Goal: Task Accomplishment & Management: Manage account settings

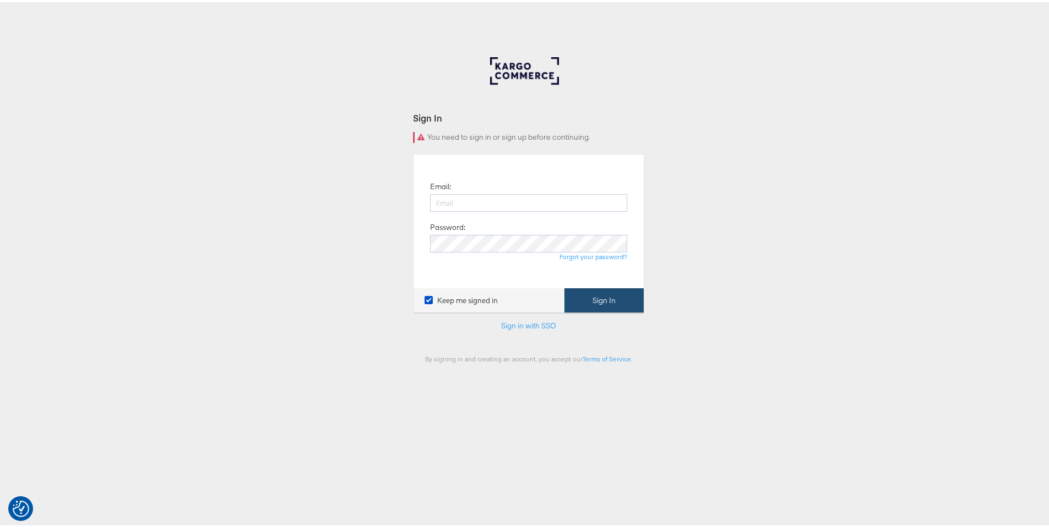
type input "ruben.ruiz@kargo.com"
click at [588, 302] on button "Sign In" at bounding box center [603, 298] width 79 height 25
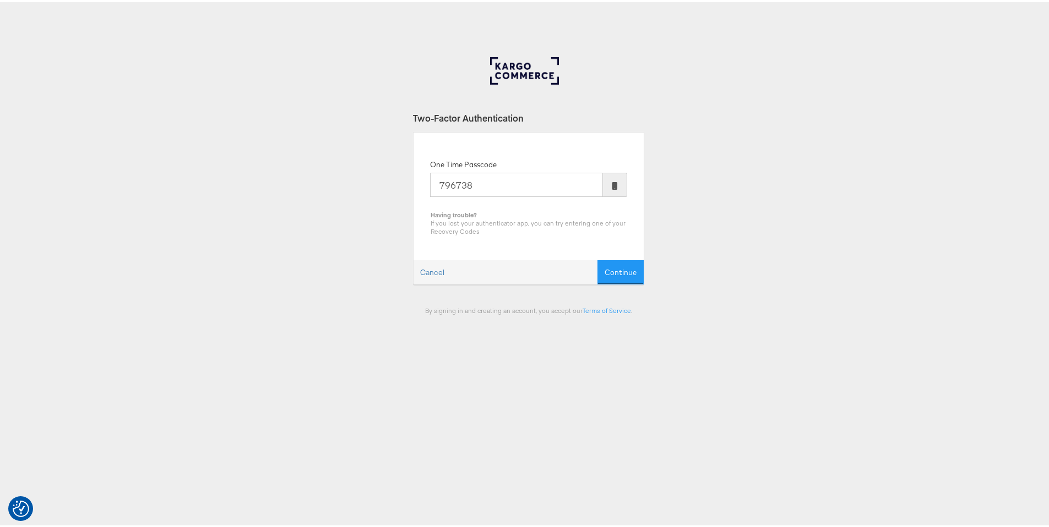
type input "796738"
click at [597, 258] on button "Continue" at bounding box center [620, 270] width 46 height 25
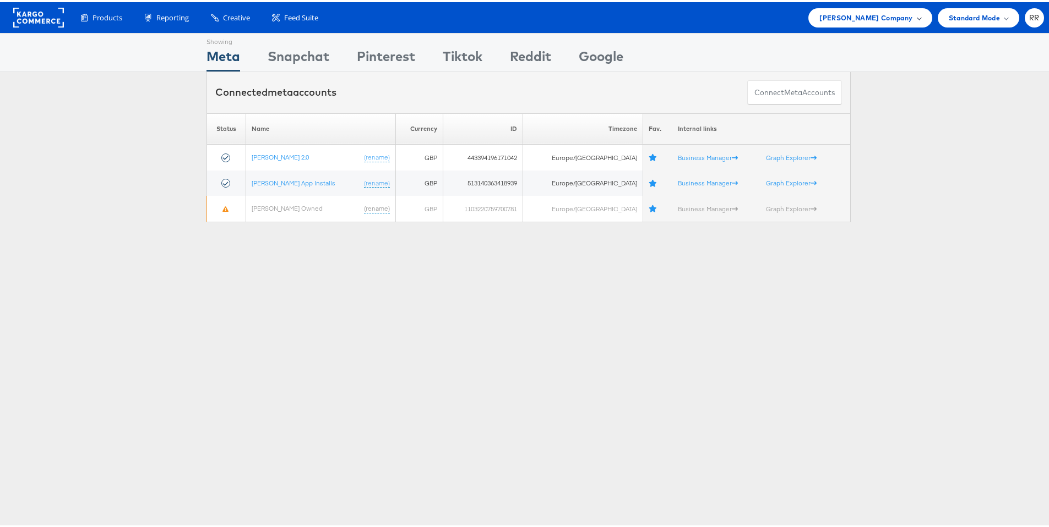
click at [889, 24] on div "[PERSON_NAME] Company" at bounding box center [869, 15] width 123 height 19
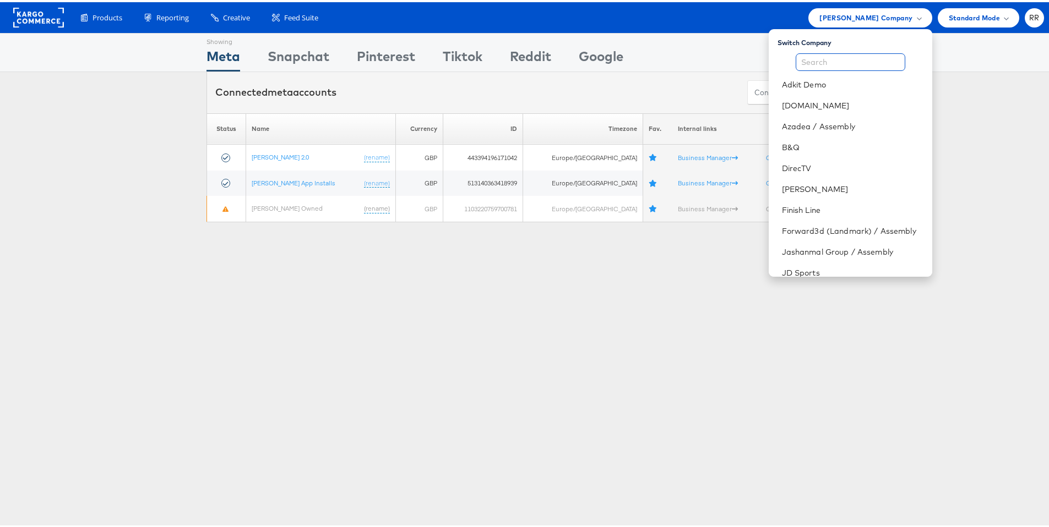
click at [828, 64] on input "text" at bounding box center [850, 60] width 110 height 18
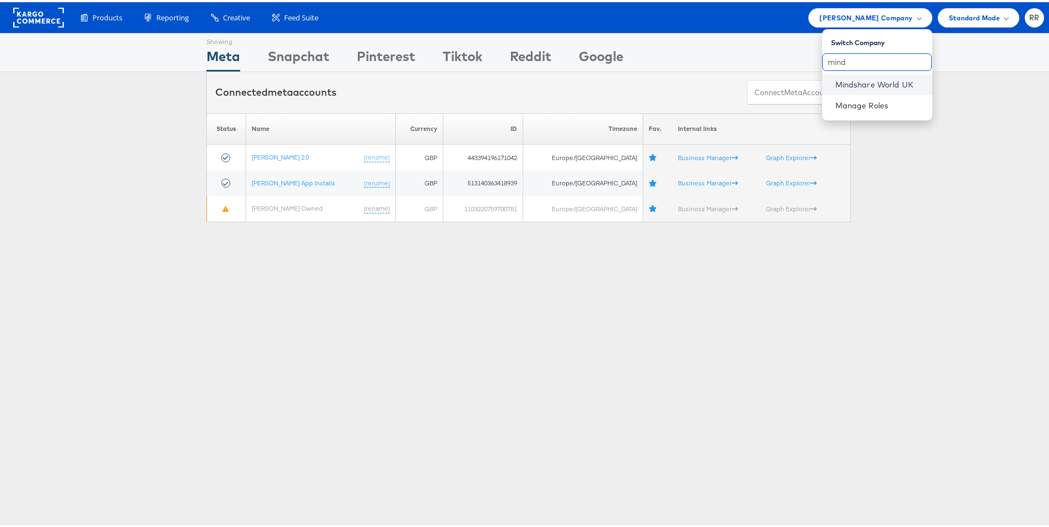
type input "mind"
click at [842, 85] on link "Mindshare World UK" at bounding box center [879, 82] width 88 height 11
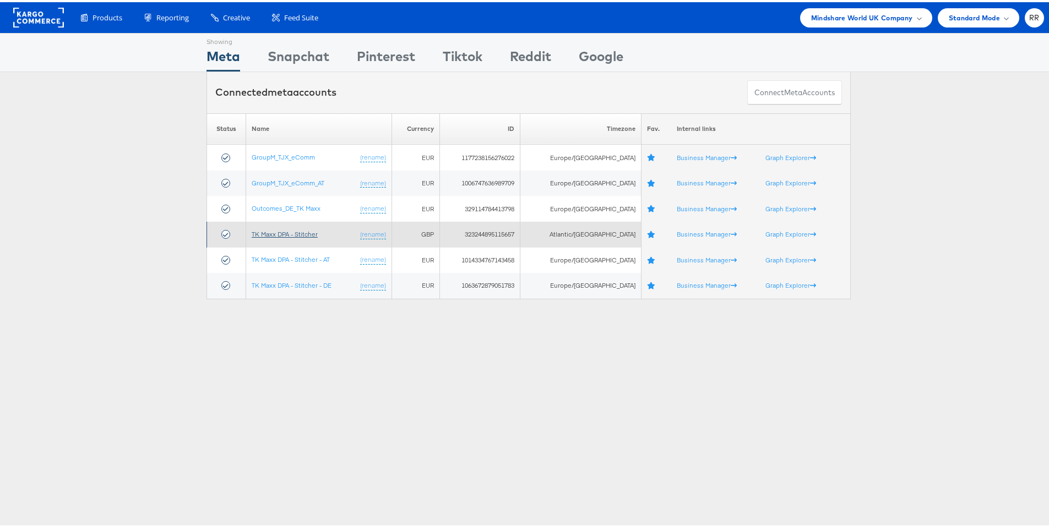
click at [303, 232] on link "TK Maxx DPA - Stitcher" at bounding box center [285, 232] width 66 height 8
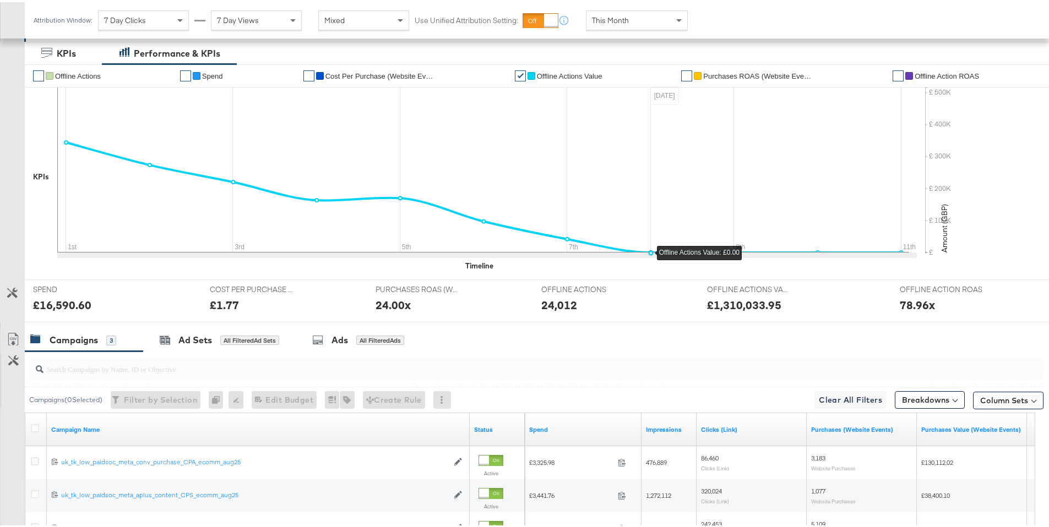
scroll to position [194, 0]
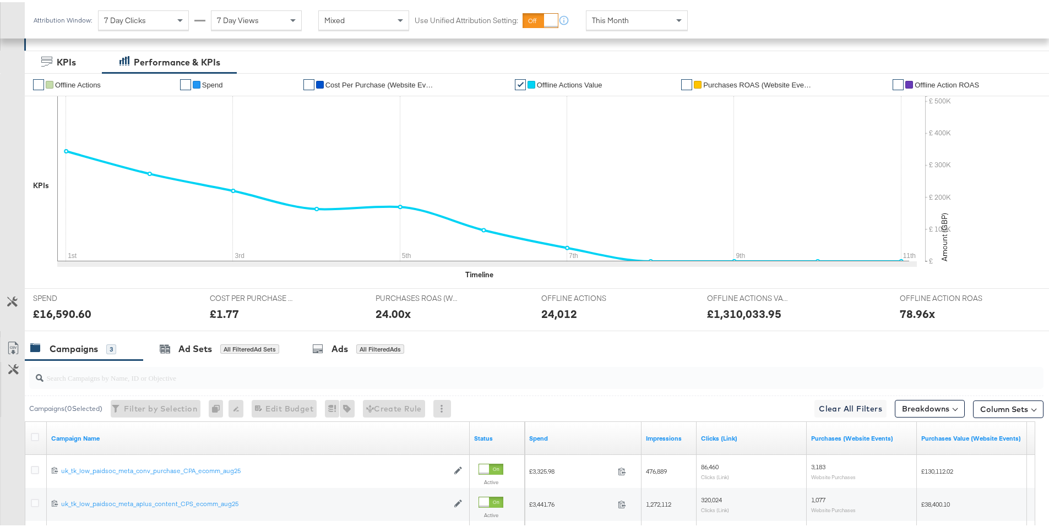
click at [570, 85] on span "Offline Actions Value" at bounding box center [569, 83] width 65 height 8
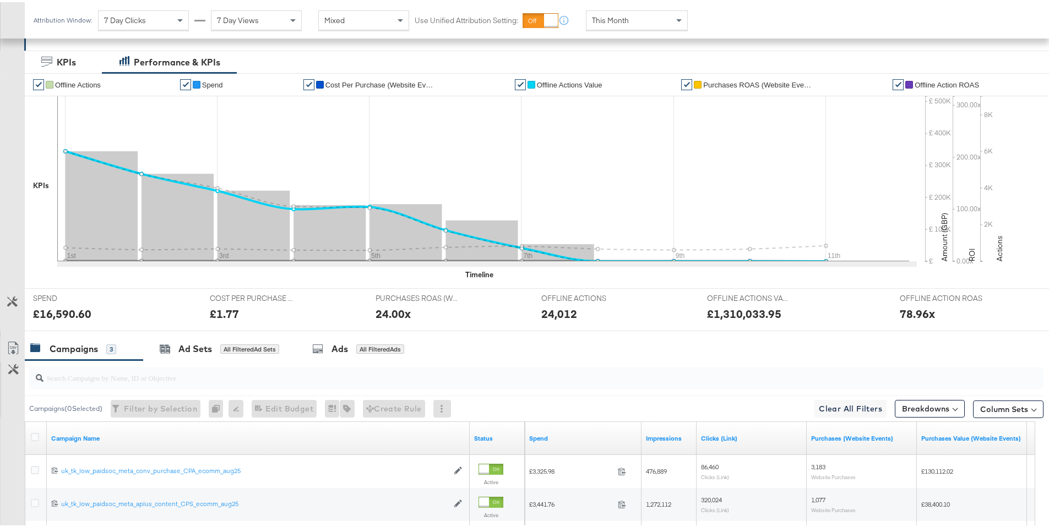
click at [570, 85] on span "Offline Actions Value" at bounding box center [569, 83] width 65 height 8
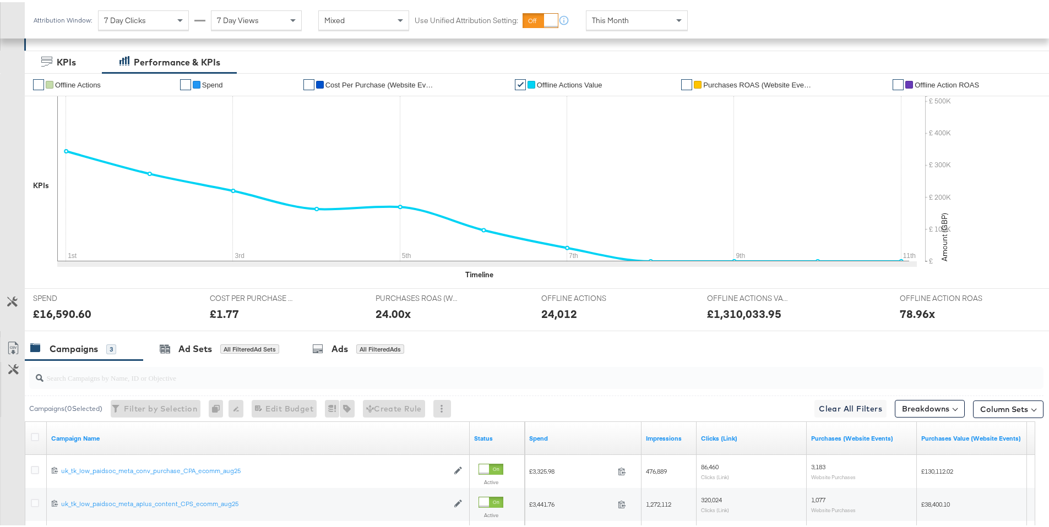
click at [607, 21] on span "This Month" at bounding box center [610, 18] width 37 height 10
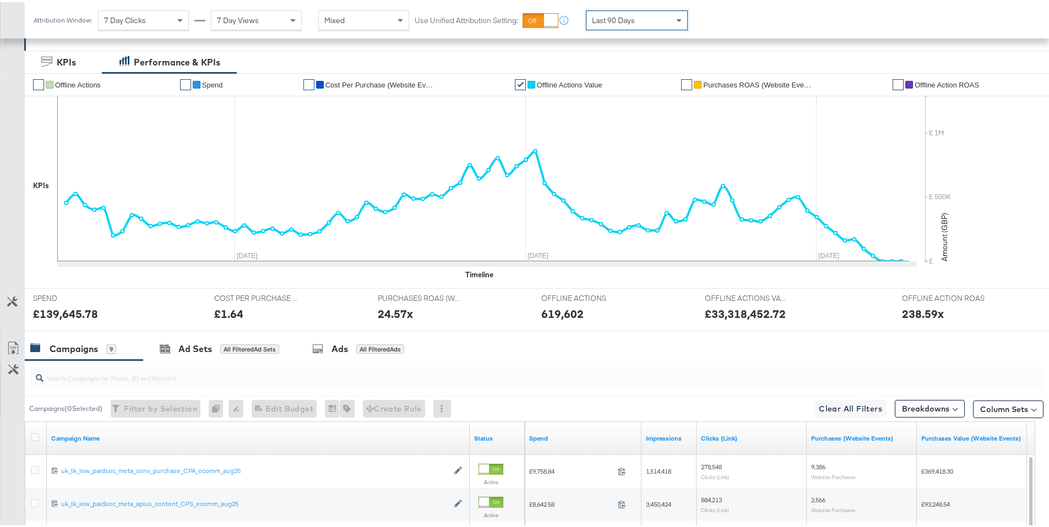
click at [248, 18] on span "7 Day Views" at bounding box center [238, 18] width 42 height 10
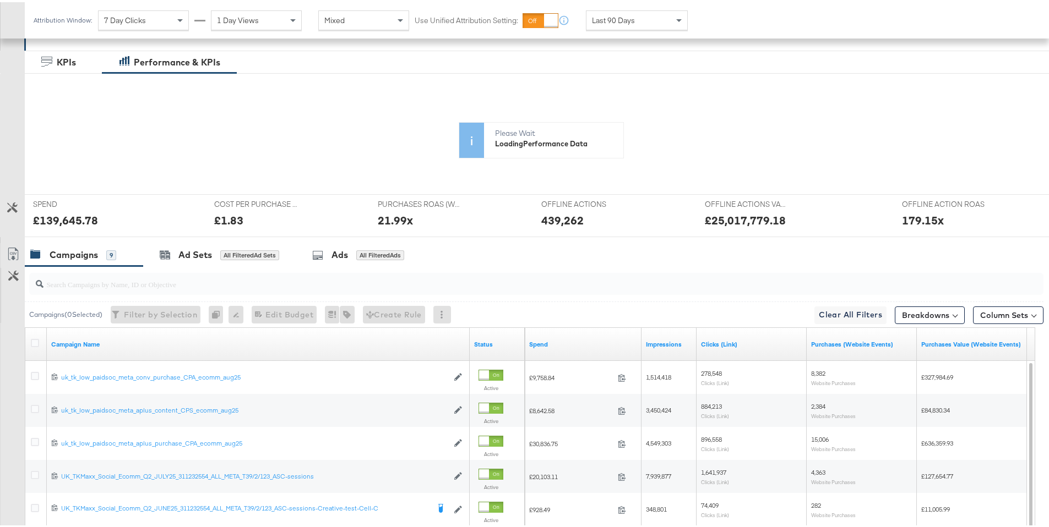
drag, startPoint x: 793, startPoint y: 215, endPoint x: 671, endPoint y: 216, distance: 122.2
click at [677, 216] on icon at bounding box center [482, 176] width 851 height 165
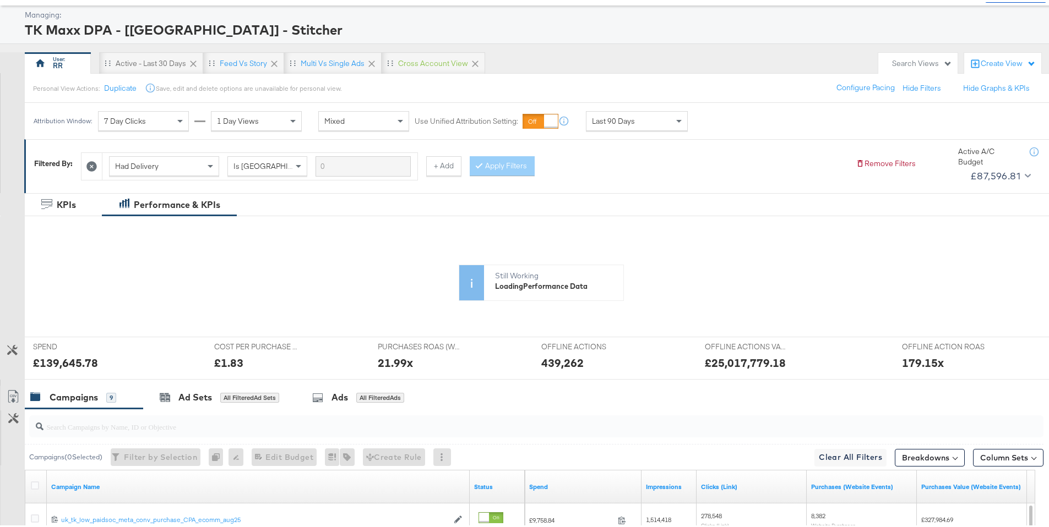
scroll to position [0, 0]
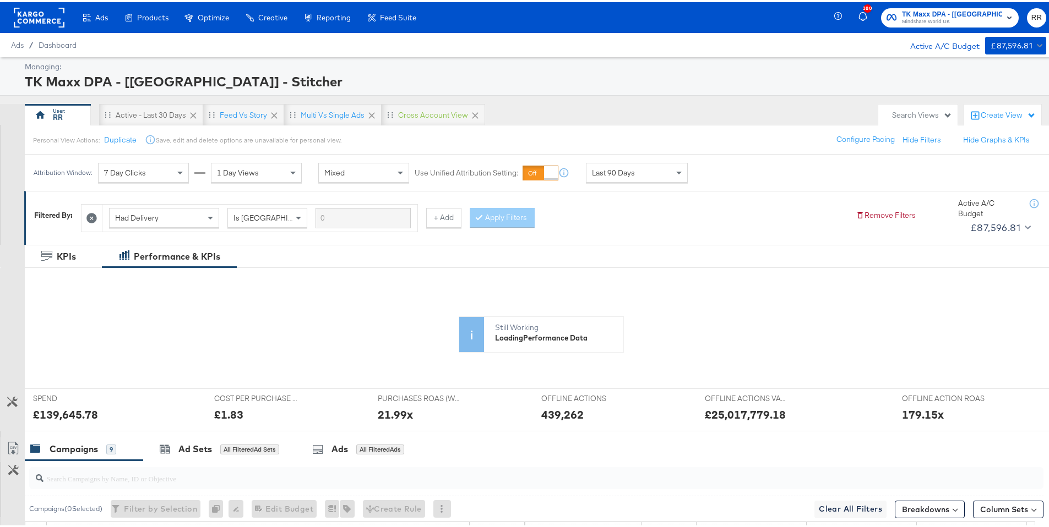
click at [63, 18] on rect at bounding box center [39, 16] width 51 height 20
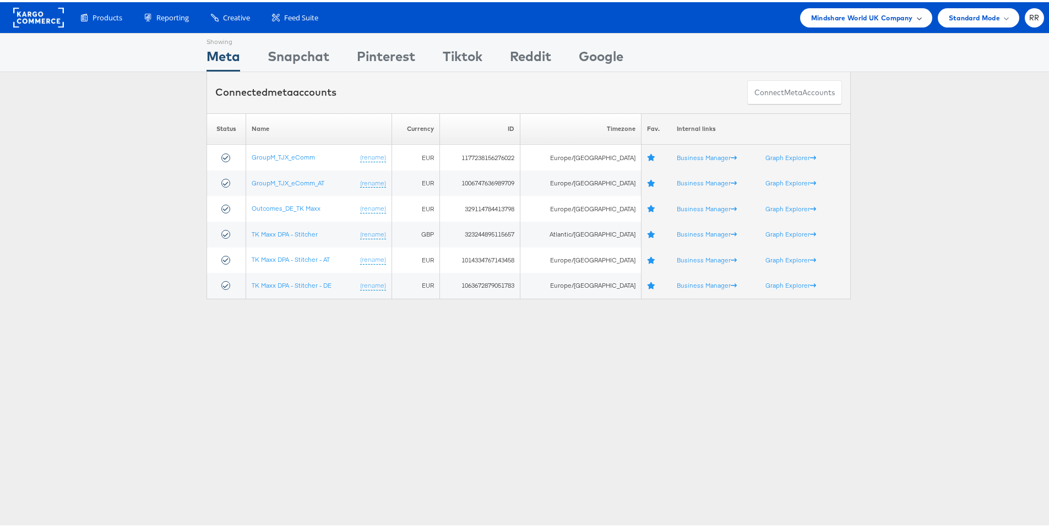
click at [885, 12] on span "Mindshare World UK Company" at bounding box center [862, 16] width 102 height 12
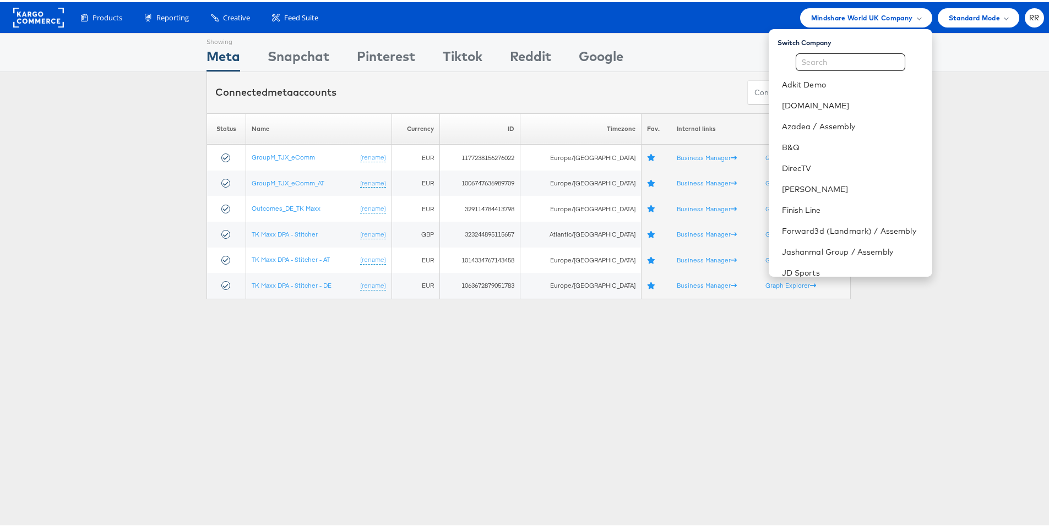
click at [39, 18] on rect at bounding box center [38, 16] width 51 height 20
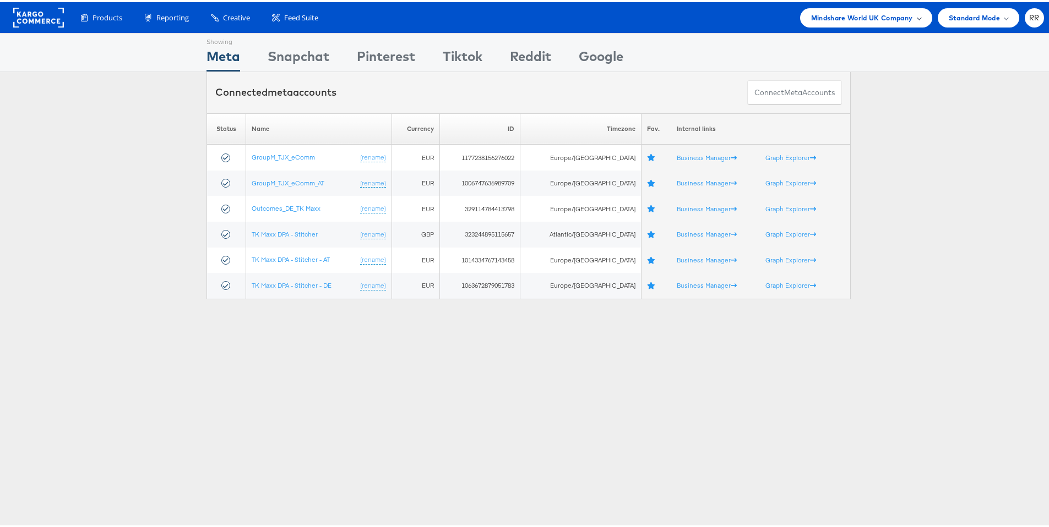
click at [811, 18] on span "Mindshare World UK Company" at bounding box center [862, 16] width 102 height 12
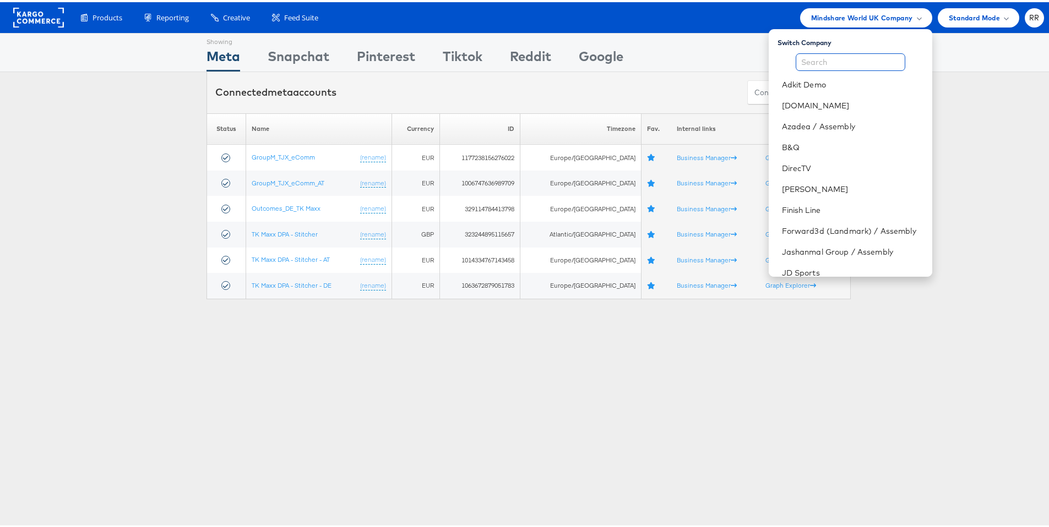
click at [823, 58] on input "text" at bounding box center [850, 60] width 110 height 18
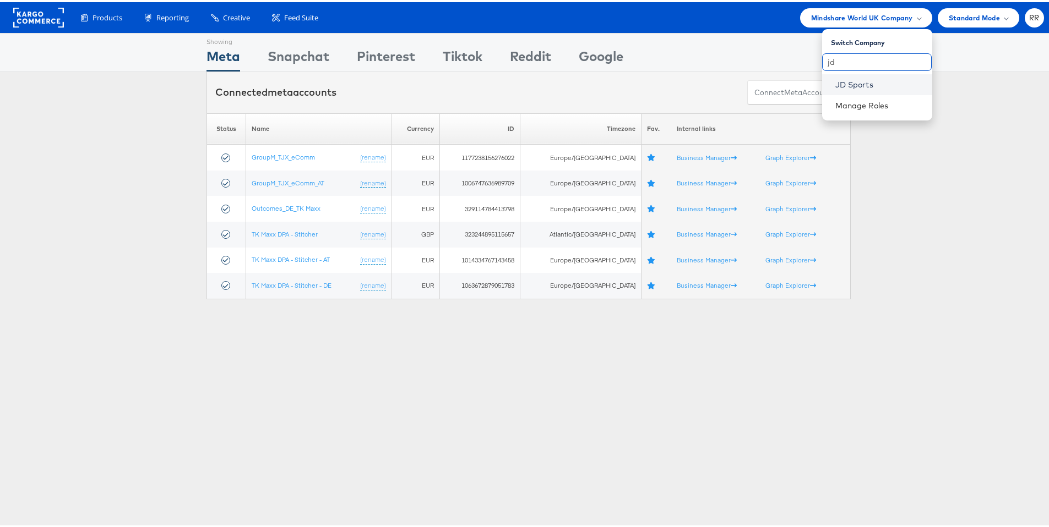
type input "jd"
click at [850, 84] on link "JD Sports" at bounding box center [879, 82] width 88 height 11
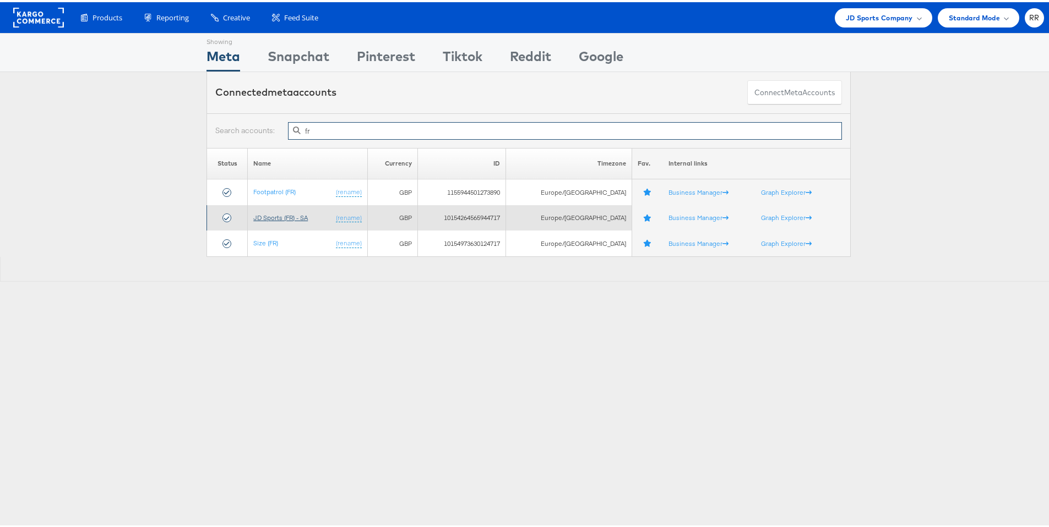
type input "fr"
click at [281, 213] on link "JD Sports (FR) - SA" at bounding box center [280, 215] width 54 height 8
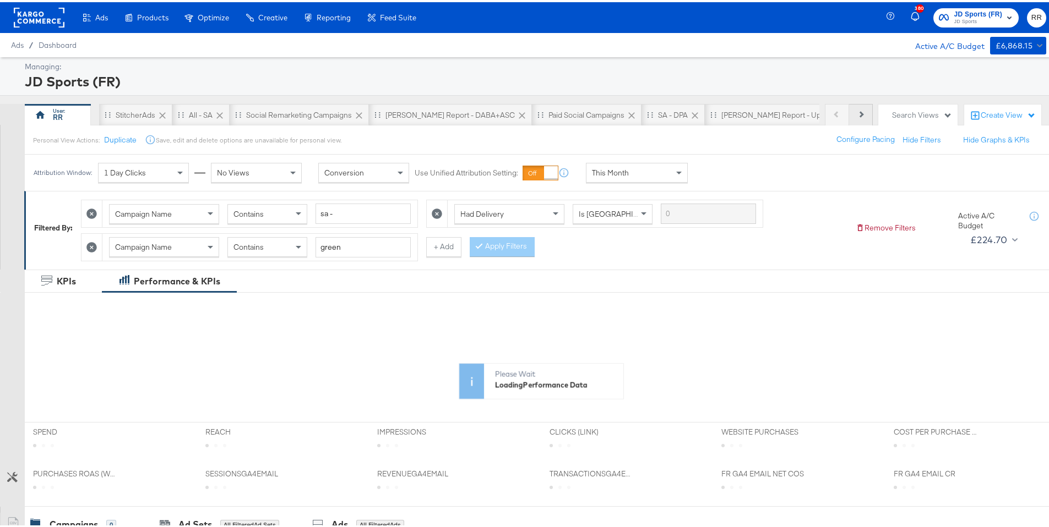
click at [861, 111] on button "Next" at bounding box center [861, 113] width 24 height 22
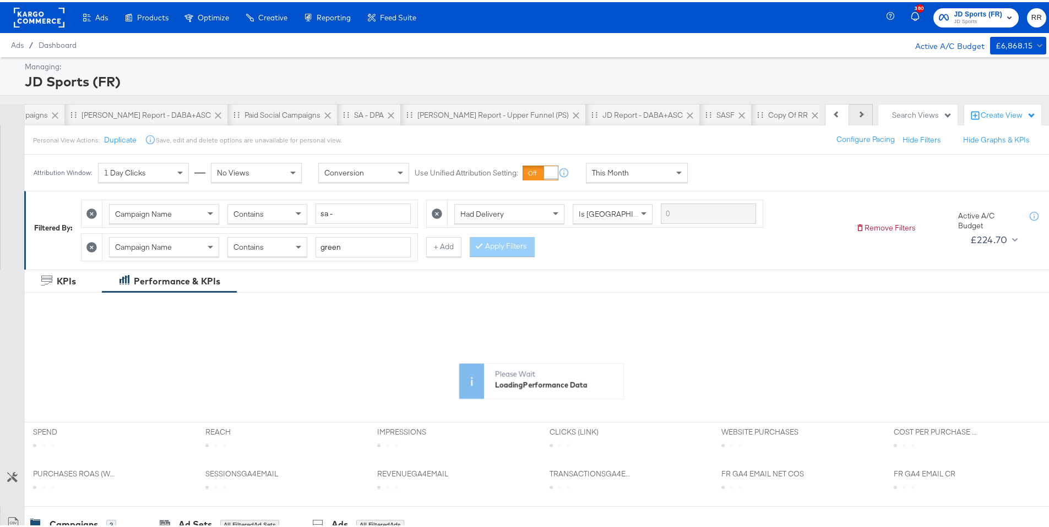
click at [861, 111] on button "Next" at bounding box center [861, 113] width 24 height 22
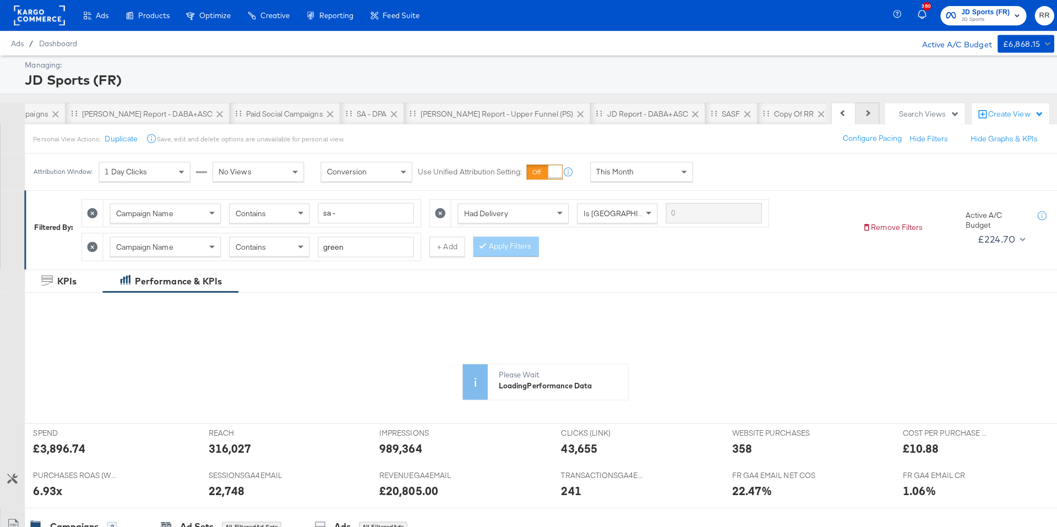
scroll to position [0, 384]
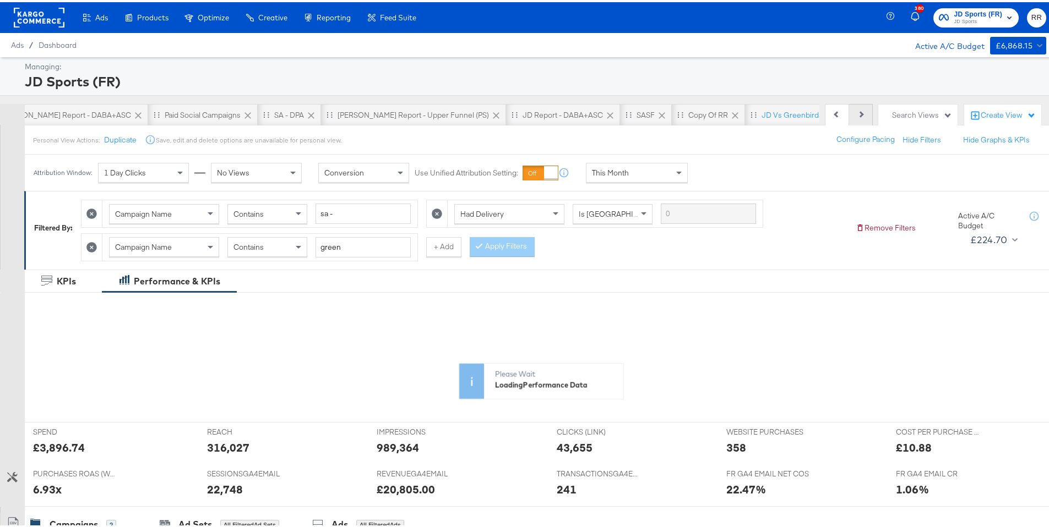
click at [861, 111] on div "Previous Next" at bounding box center [848, 113] width 48 height 22
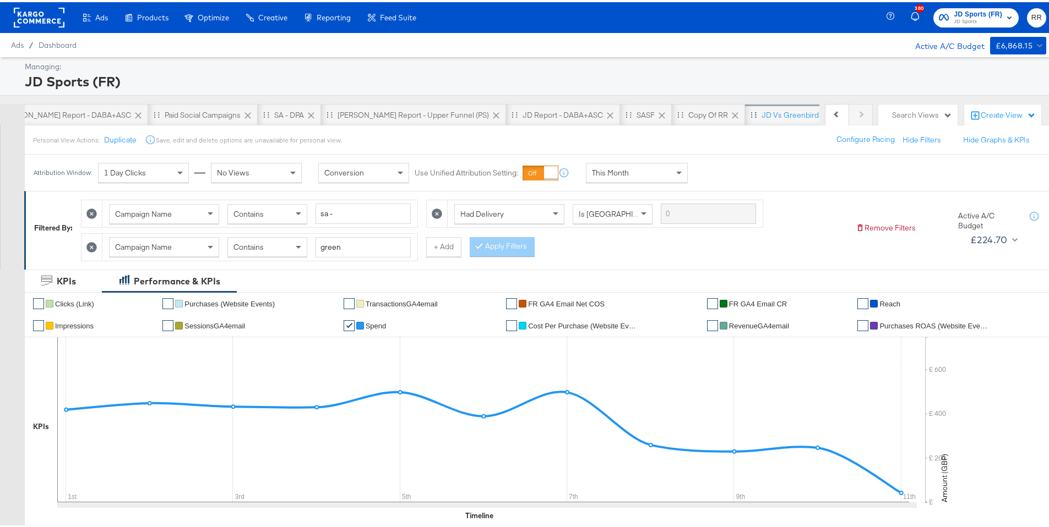
click at [761, 112] on div "JD vs Greenbirds" at bounding box center [791, 113] width 61 height 10
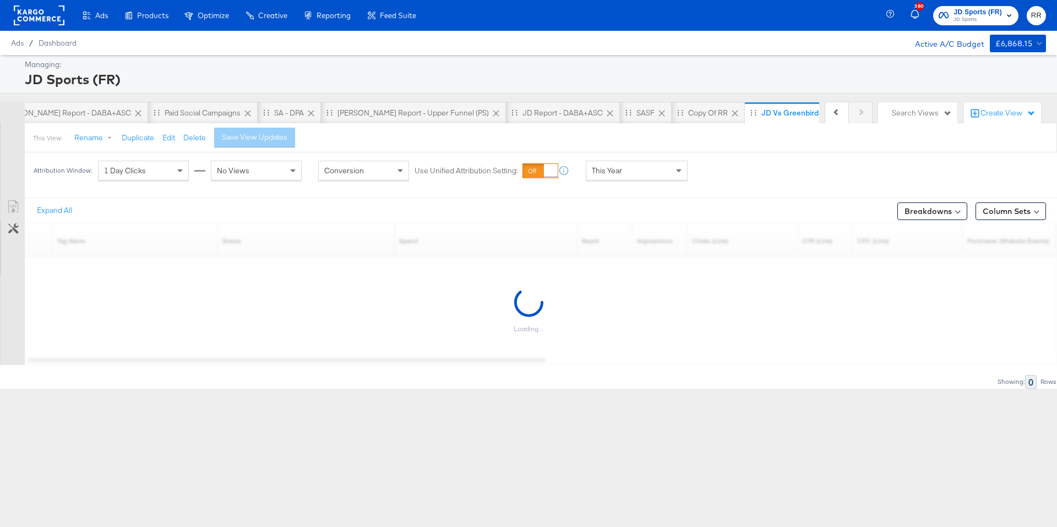
scroll to position [0, 375]
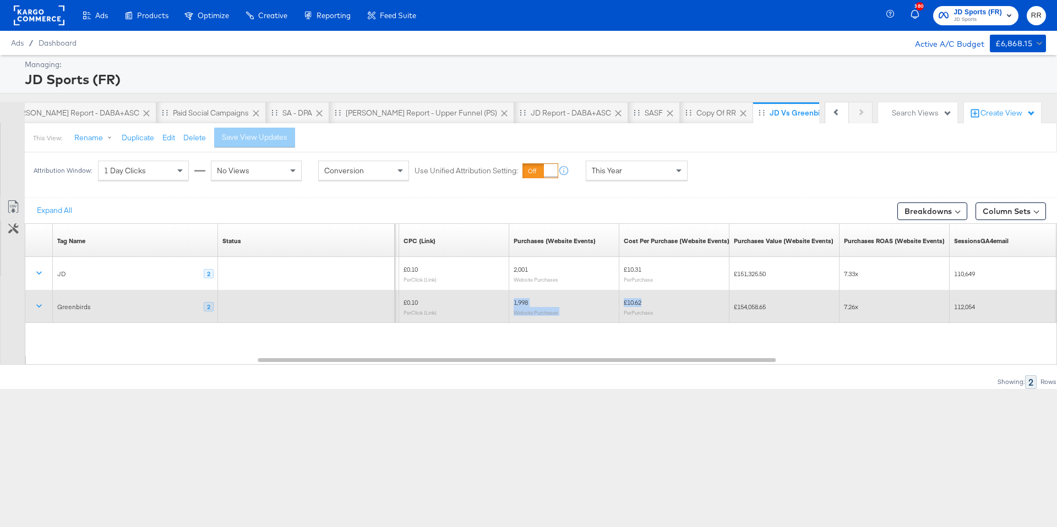
drag, startPoint x: 645, startPoint y: 305, endPoint x: 618, endPoint y: 302, distance: 27.1
click at [618, 302] on div "3.55 % £0.10 Per Click (Link) 1,998 Website Purchases £10.62 Per Purchase £154,…" at bounding box center [775, 306] width 1669 height 33
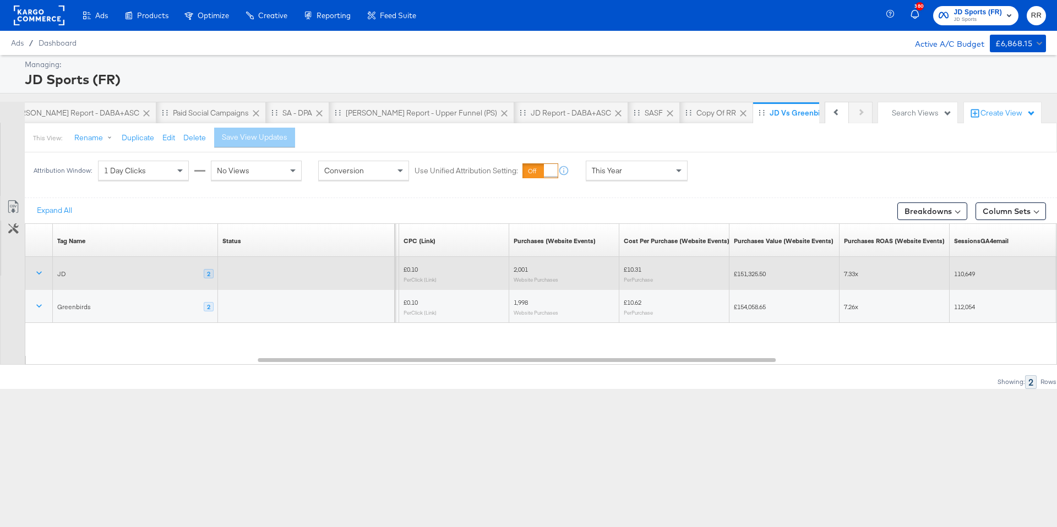
click at [662, 283] on div "£10.31 Per Purchase" at bounding box center [674, 274] width 110 height 26
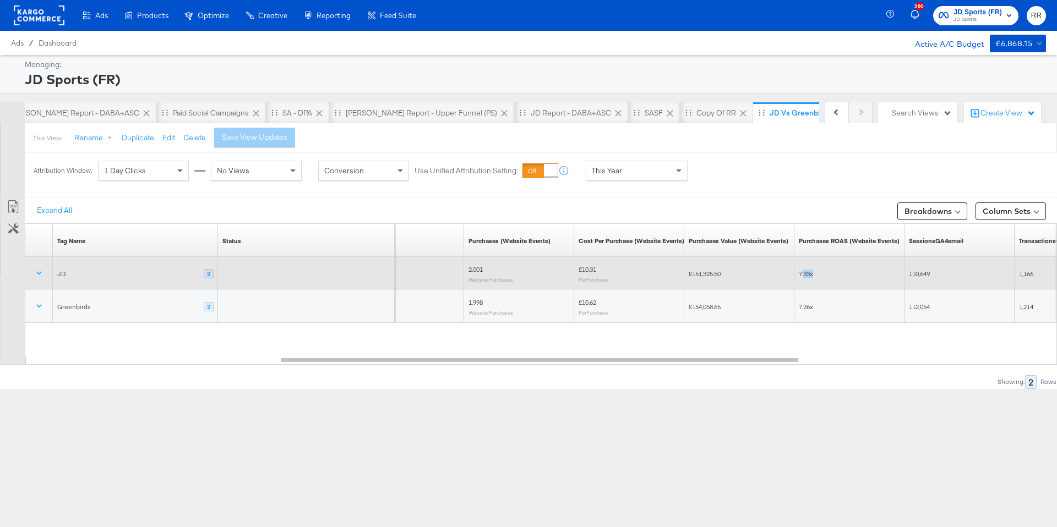
drag, startPoint x: 826, startPoint y: 274, endPoint x: 802, endPoint y: 272, distance: 23.7
click at [802, 272] on div "7.33x" at bounding box center [849, 274] width 101 height 9
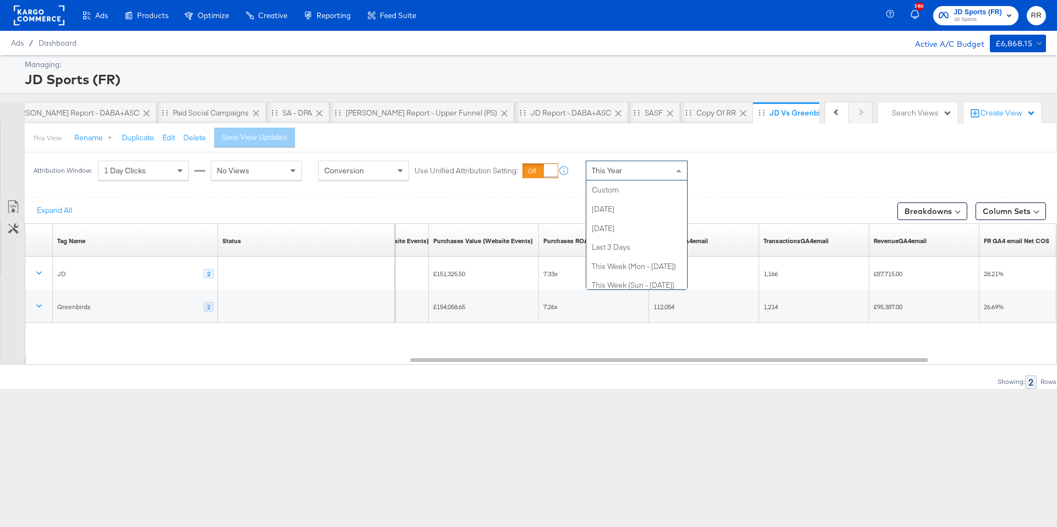
click at [624, 176] on div "This Year" at bounding box center [636, 170] width 101 height 19
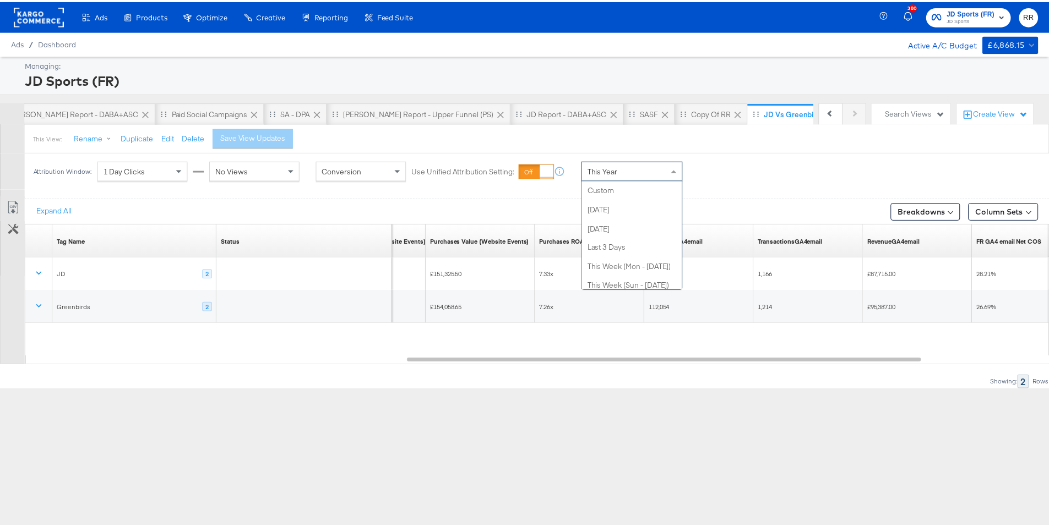
scroll to position [215, 0]
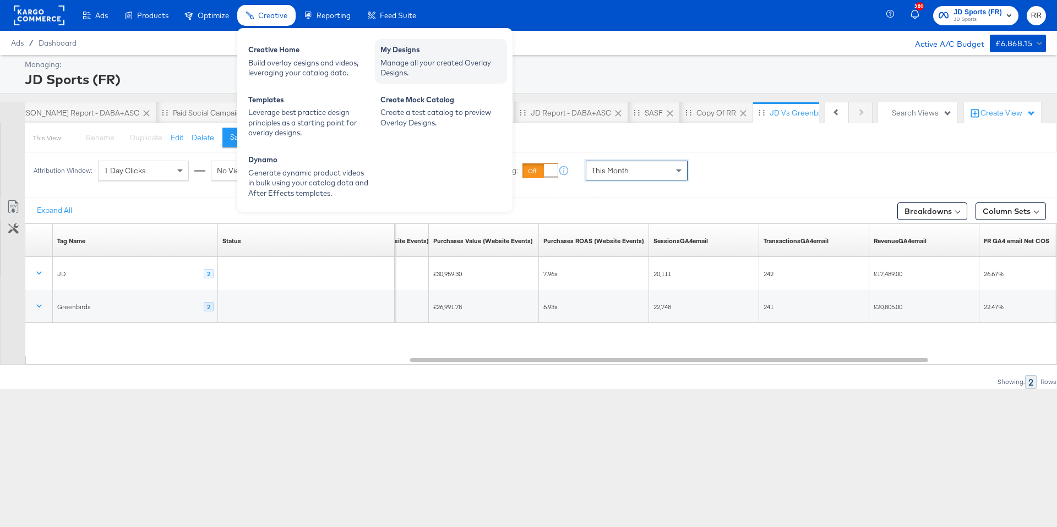
click at [407, 63] on div "Manage all your created Overlay Designs." at bounding box center [440, 68] width 121 height 20
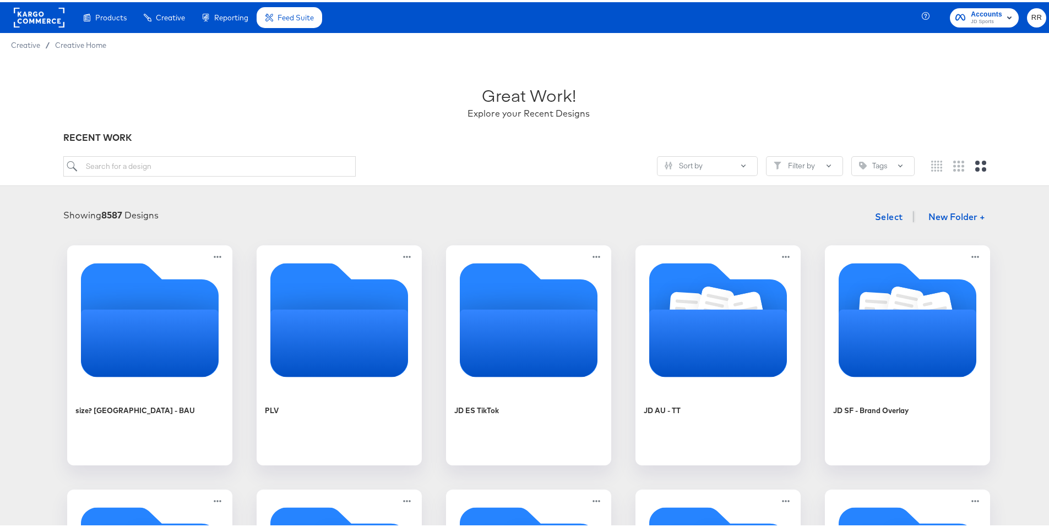
click at [42, 21] on rect at bounding box center [39, 16] width 51 height 20
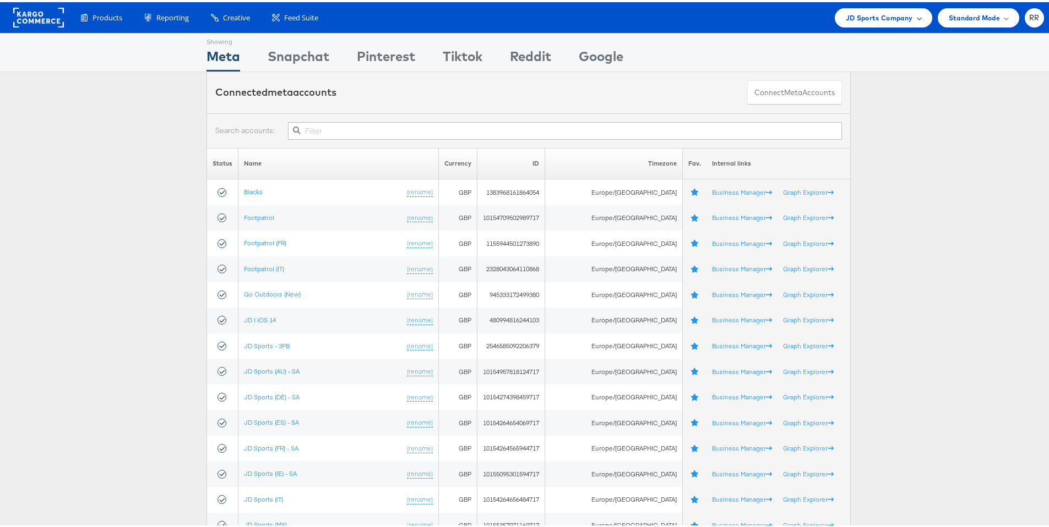
click at [856, 21] on span "JD Sports Company" at bounding box center [878, 16] width 67 height 12
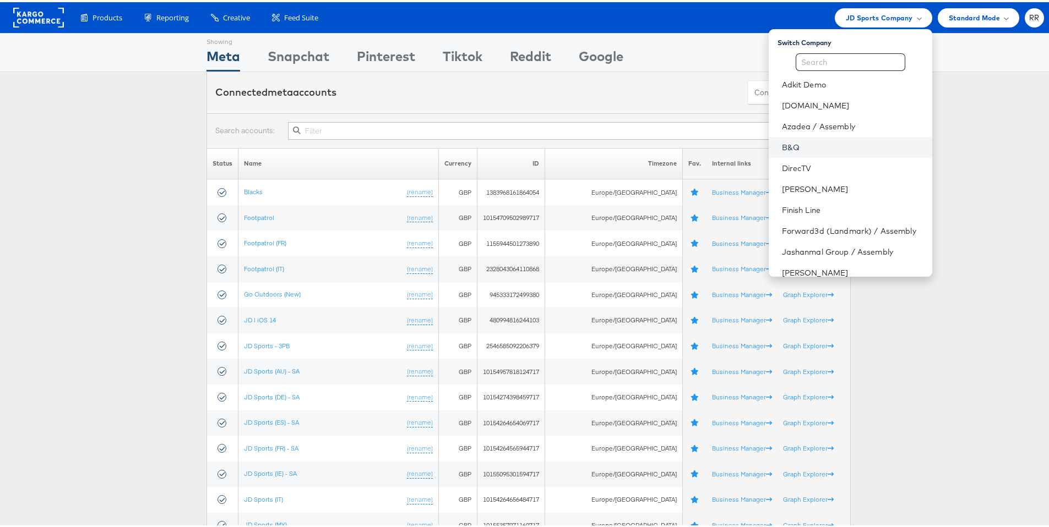
click at [800, 150] on link "B&Q" at bounding box center [852, 145] width 141 height 11
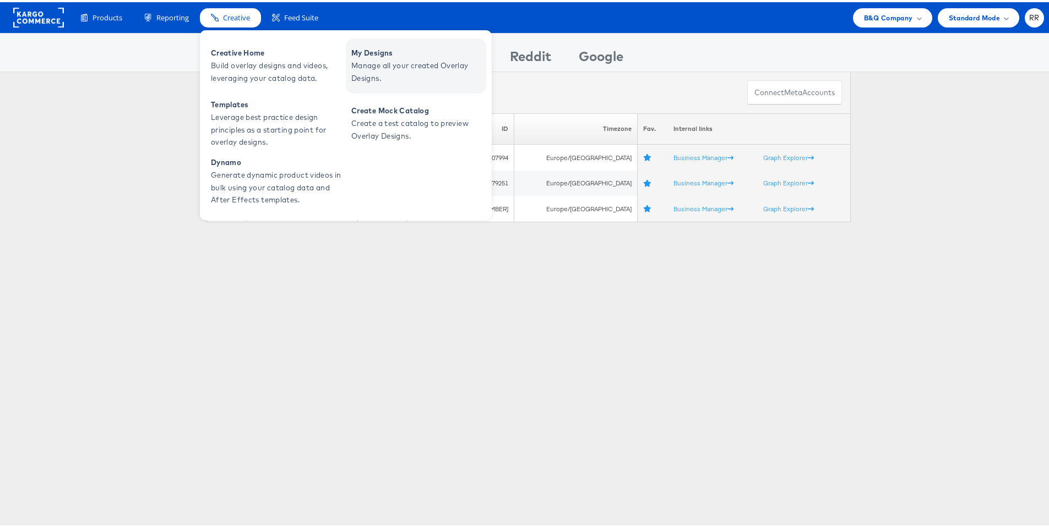
click at [398, 70] on span "Manage all your created Overlay Designs." at bounding box center [417, 69] width 132 height 25
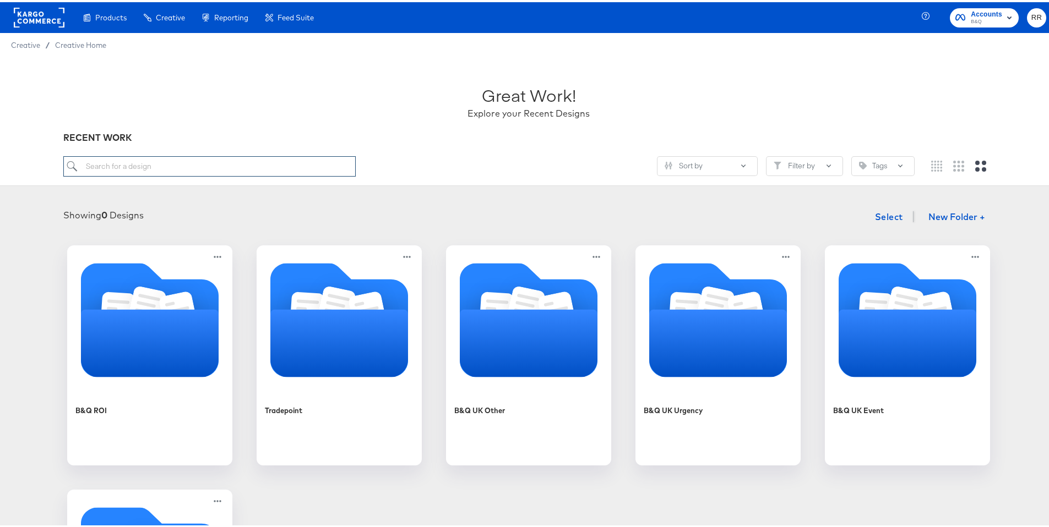
click at [133, 168] on input "search" at bounding box center [209, 164] width 293 height 20
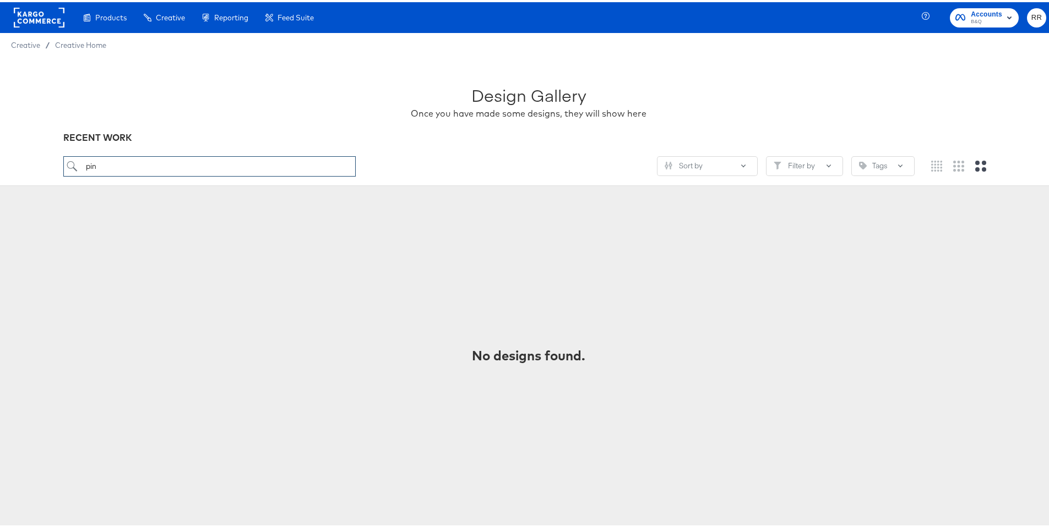
type input "pin"
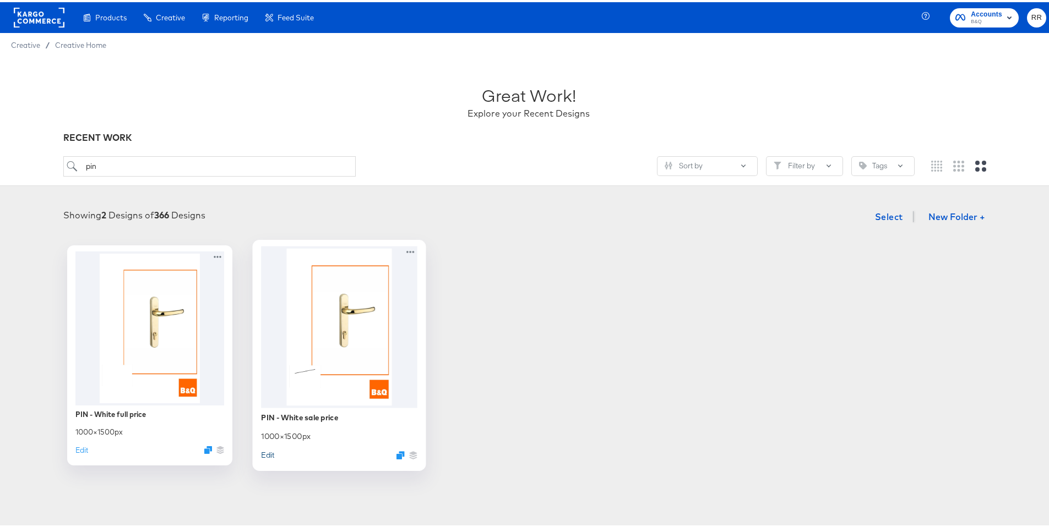
click at [267, 452] on button "Edit" at bounding box center [267, 452] width 13 height 10
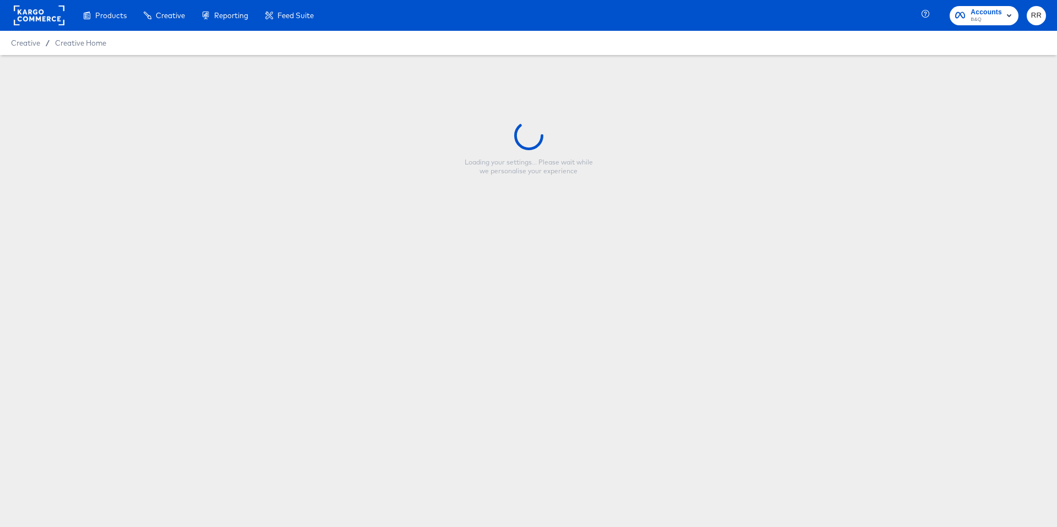
type input "PIN - White sale price"
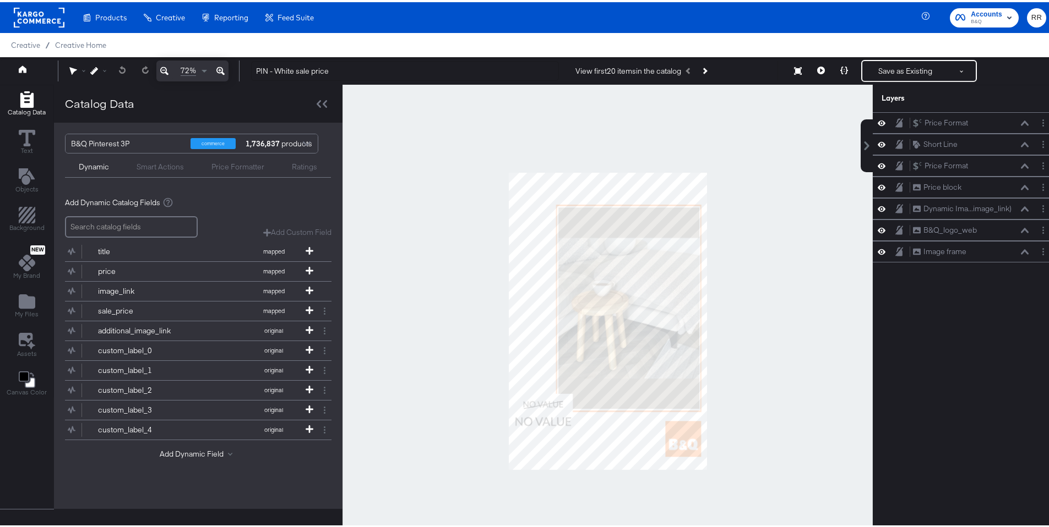
click at [746, 222] on div at bounding box center [607, 319] width 530 height 473
click at [840, 70] on icon at bounding box center [844, 68] width 8 height 8
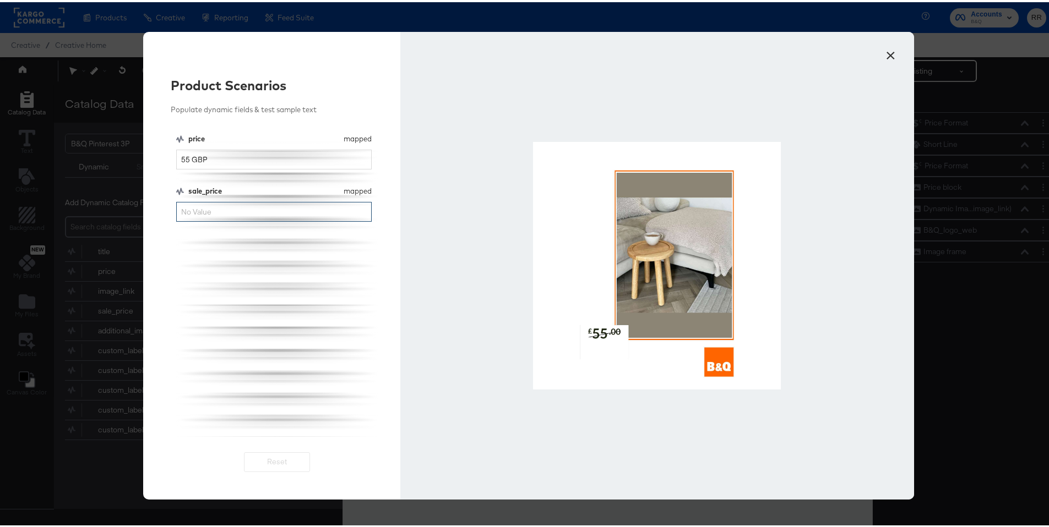
click at [262, 211] on input "sale_price" at bounding box center [273, 210] width 195 height 20
type input "40"
click at [883, 52] on button "×" at bounding box center [890, 51] width 20 height 20
click at [883, 52] on div "Creative / Creative Home" at bounding box center [528, 43] width 1057 height 24
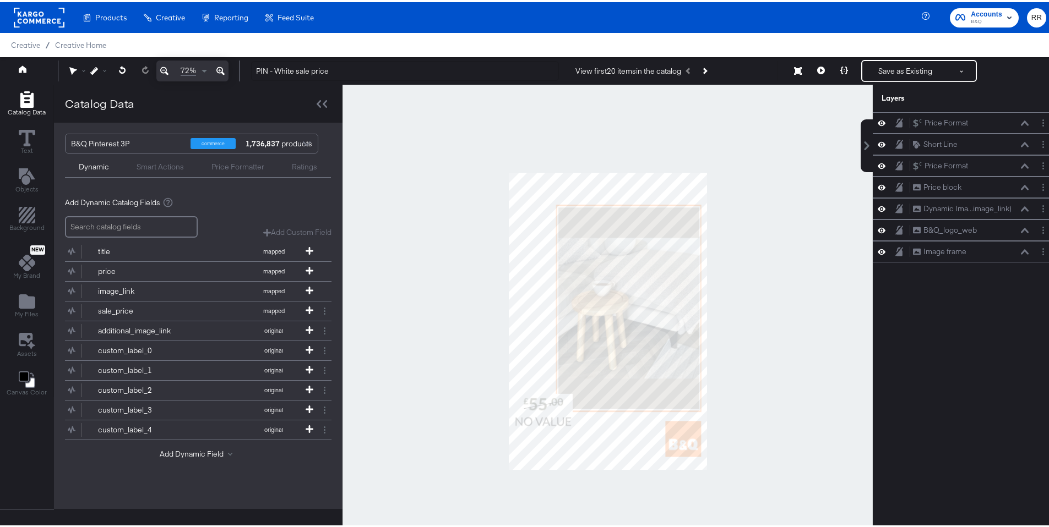
click at [35, 18] on rect at bounding box center [39, 16] width 51 height 20
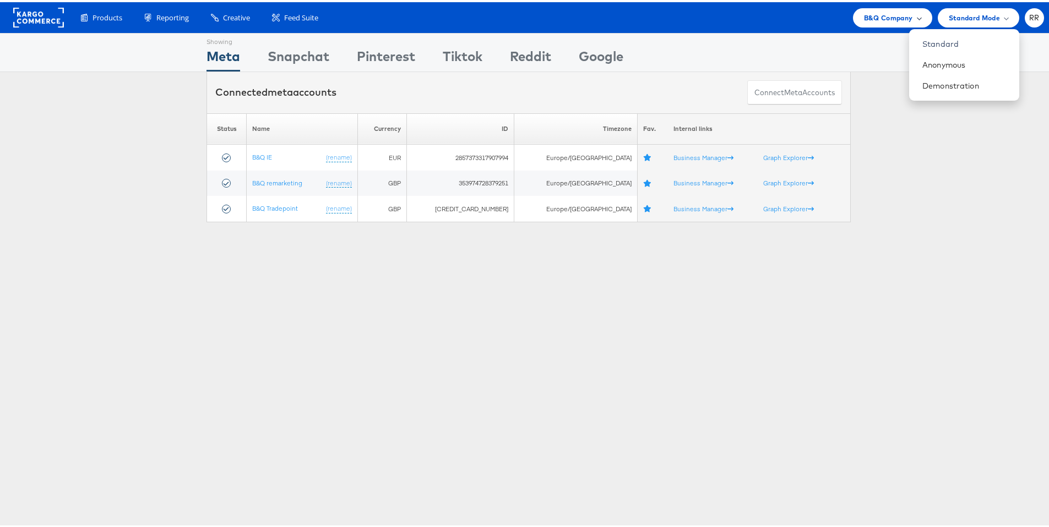
click at [892, 17] on span "B&Q Company" at bounding box center [888, 16] width 49 height 12
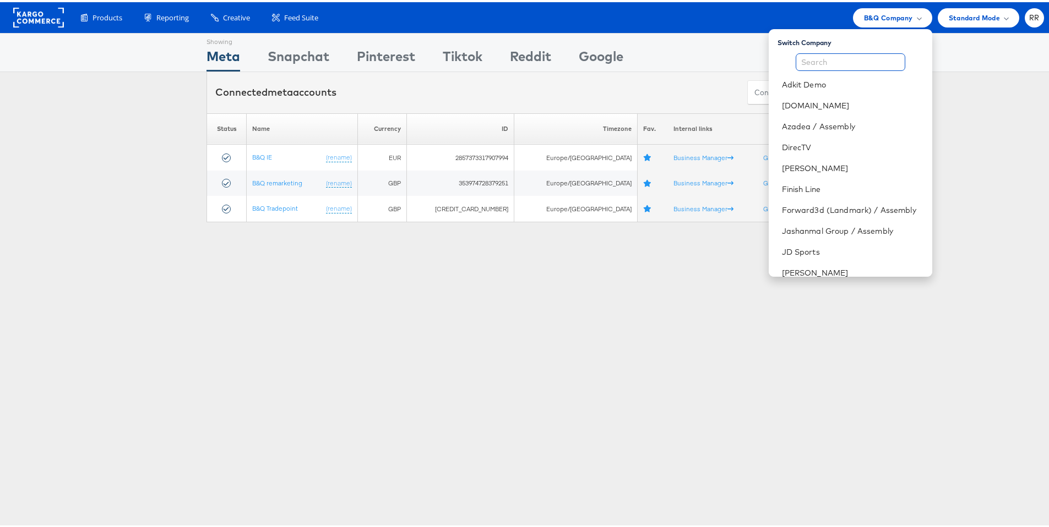
click at [813, 58] on input "text" at bounding box center [850, 60] width 110 height 18
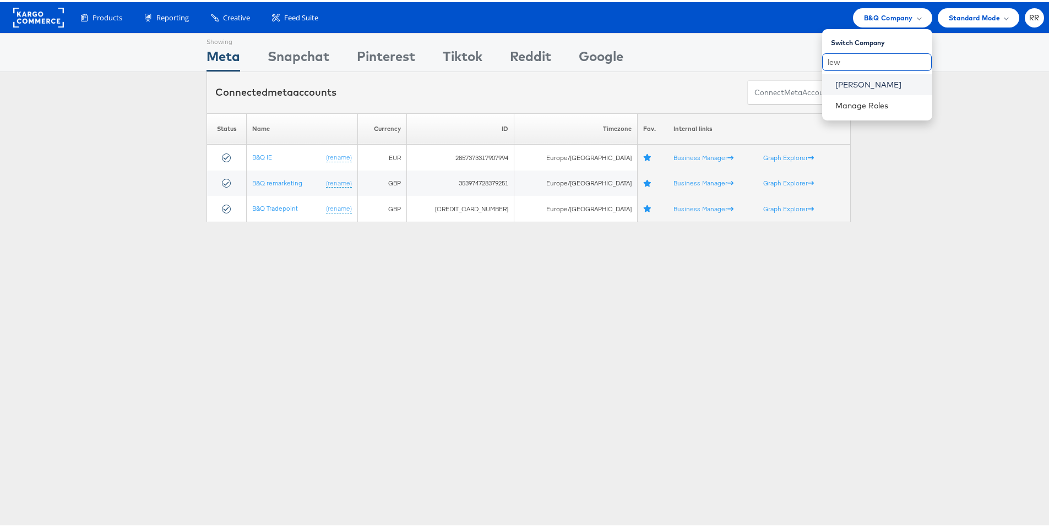
type input "lew"
click at [838, 83] on link "John Lewis" at bounding box center [879, 82] width 88 height 11
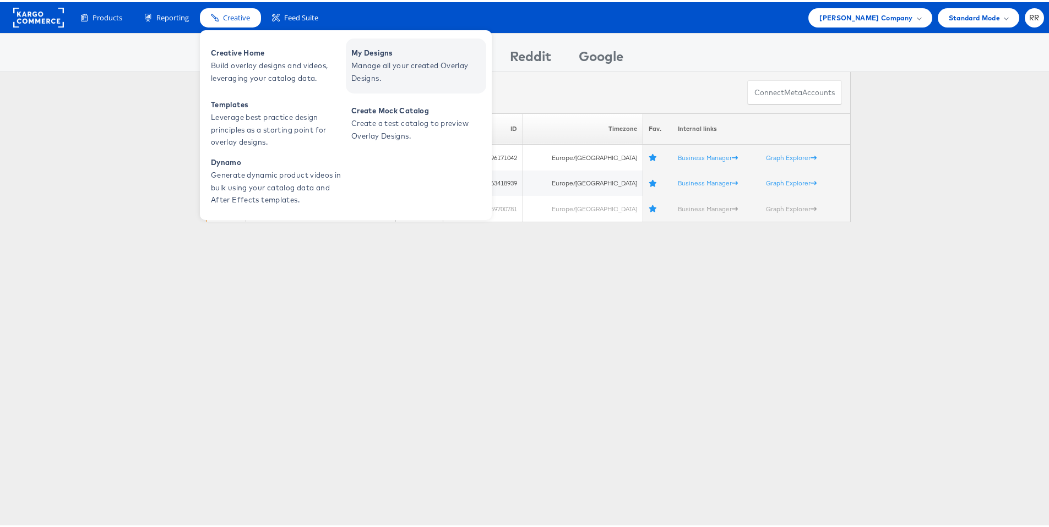
click at [398, 57] on span "Manage all your created Overlay Designs." at bounding box center [417, 69] width 132 height 25
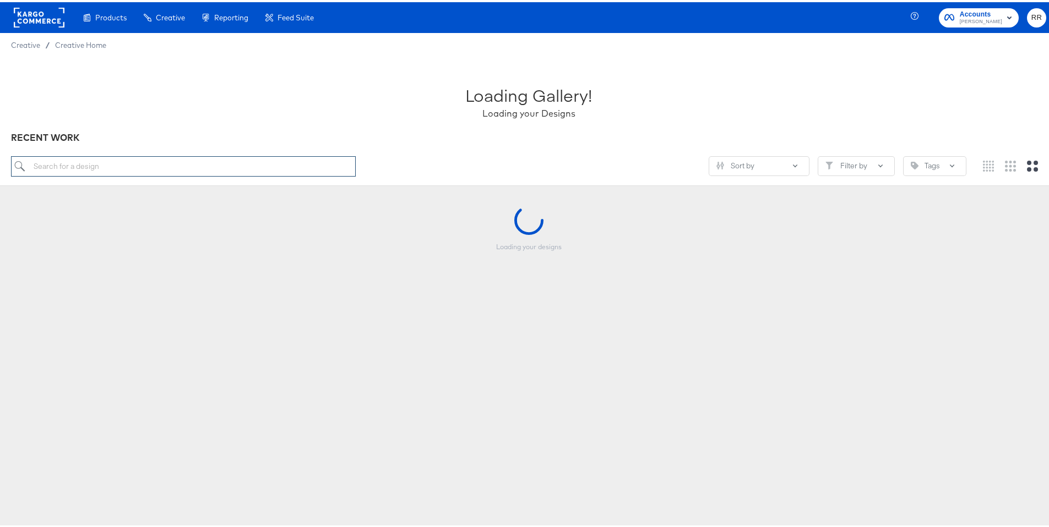
click at [151, 168] on input "search" at bounding box center [183, 164] width 345 height 20
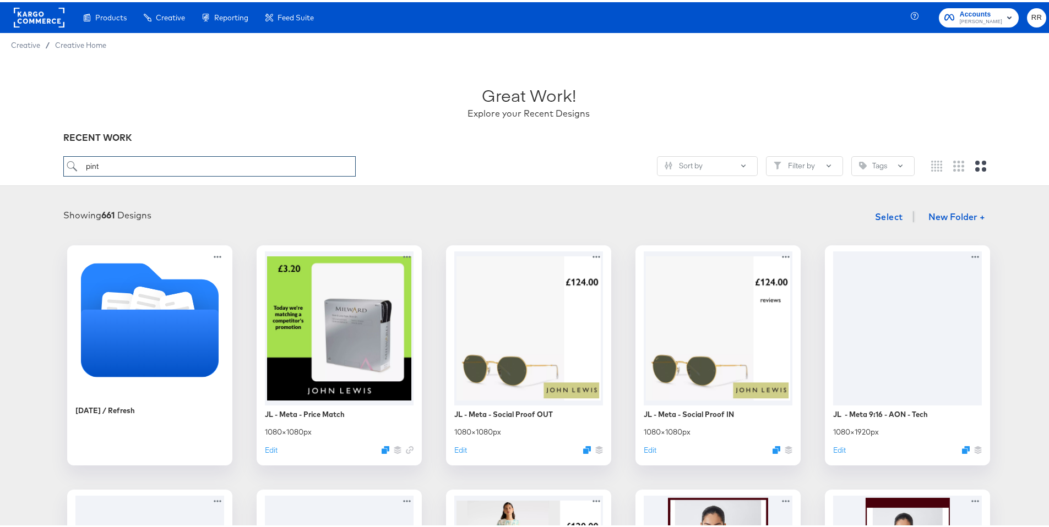
type input "pint"
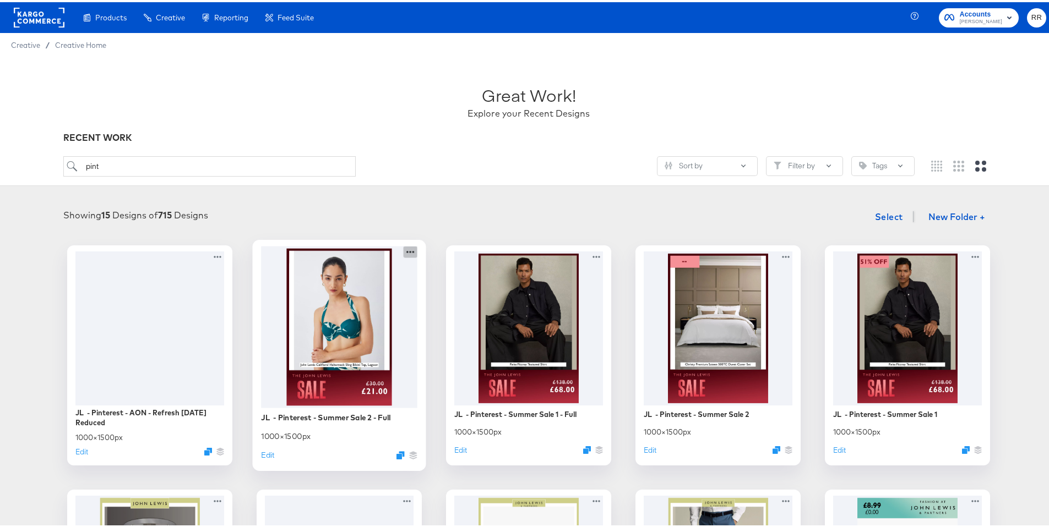
click at [409, 249] on icon at bounding box center [410, 250] width 8 height 2
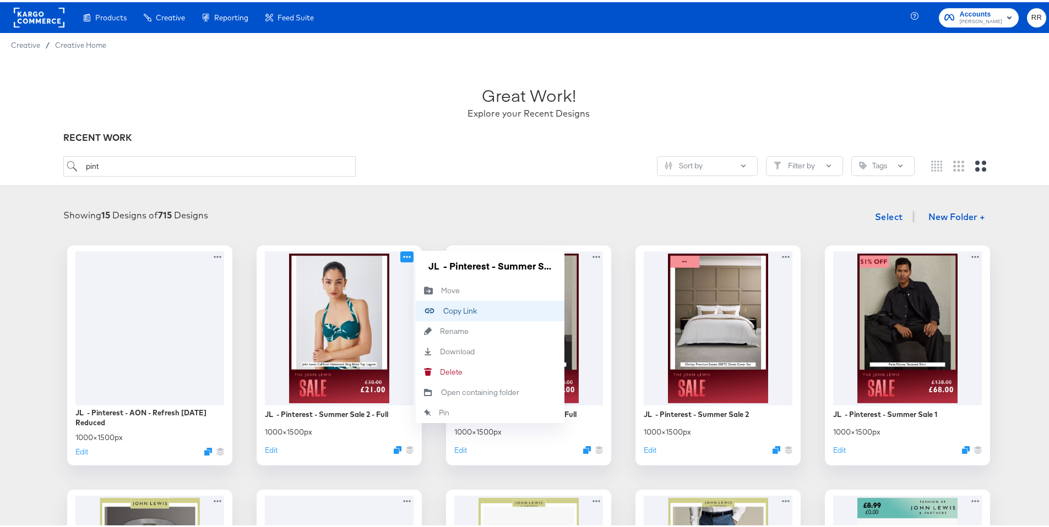
click at [479, 309] on button "Copy Link Copied!" at bounding box center [490, 309] width 149 height 20
click at [567, 224] on div "Showing 15 Designs of 715 Designs Select New Folder +" at bounding box center [528, 215] width 1035 height 23
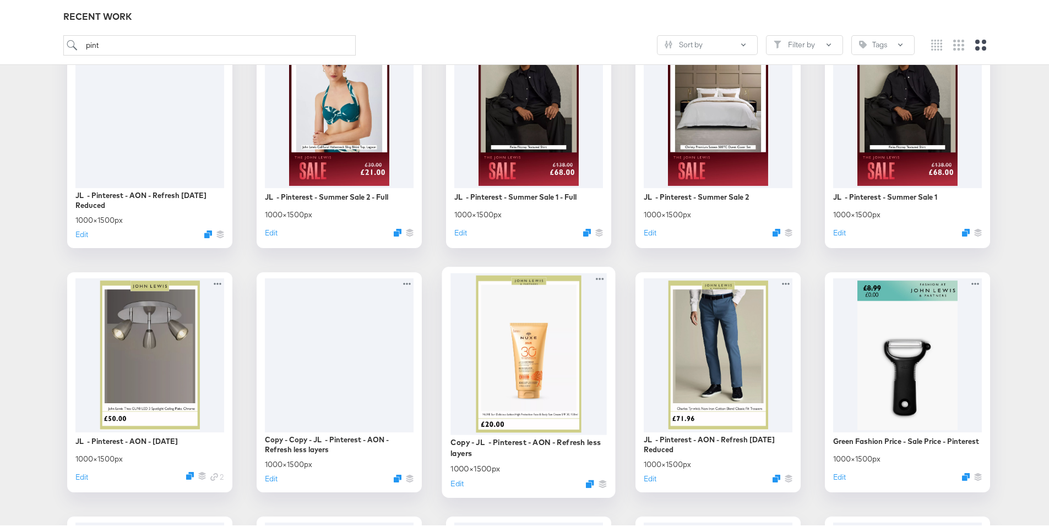
scroll to position [236, 0]
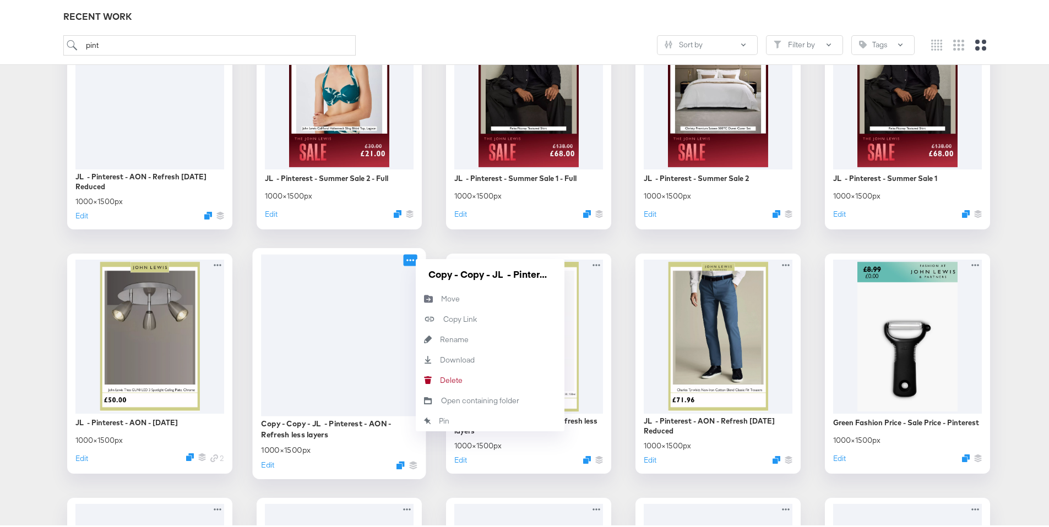
click at [409, 261] on icon at bounding box center [410, 258] width 14 height 12
click at [462, 311] on button "Copy Link Copied!" at bounding box center [490, 317] width 149 height 20
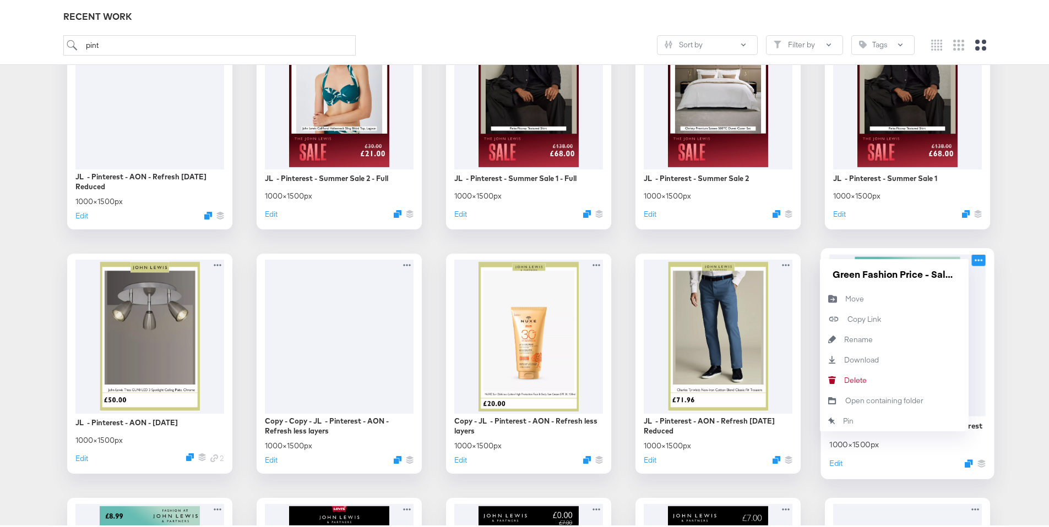
click at [975, 262] on icon at bounding box center [978, 258] width 14 height 12
click at [900, 321] on button "Copy Link Copied!" at bounding box center [894, 317] width 149 height 20
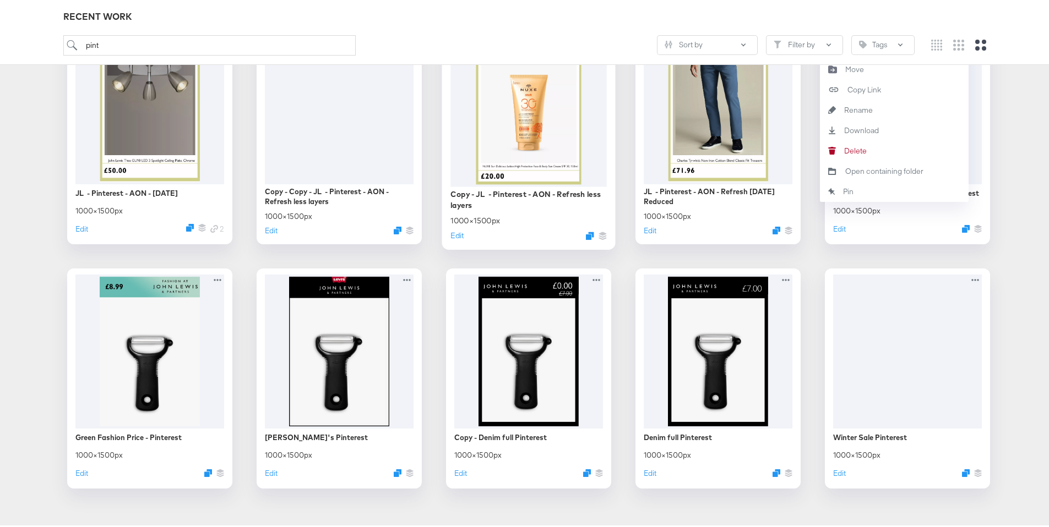
scroll to position [478, 0]
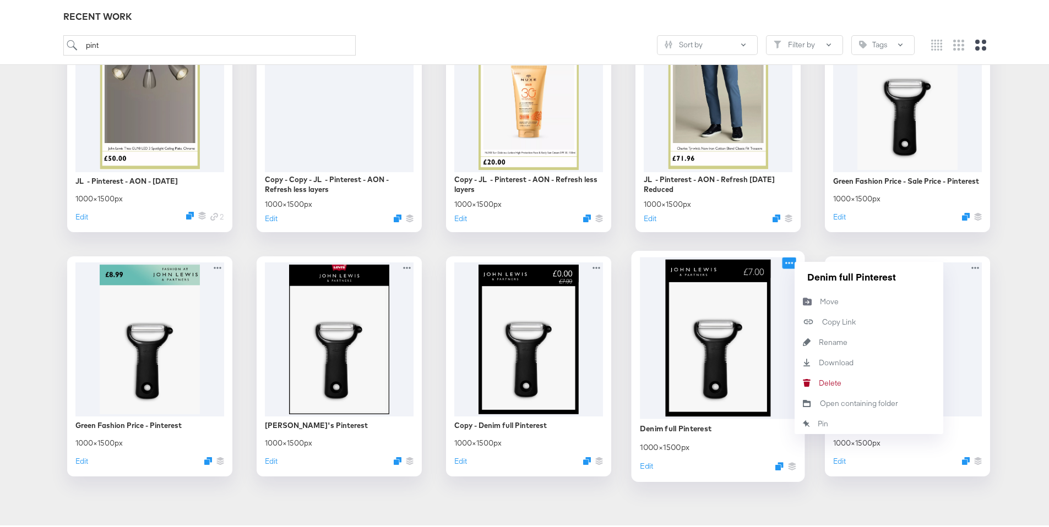
click at [784, 263] on icon at bounding box center [789, 261] width 14 height 12
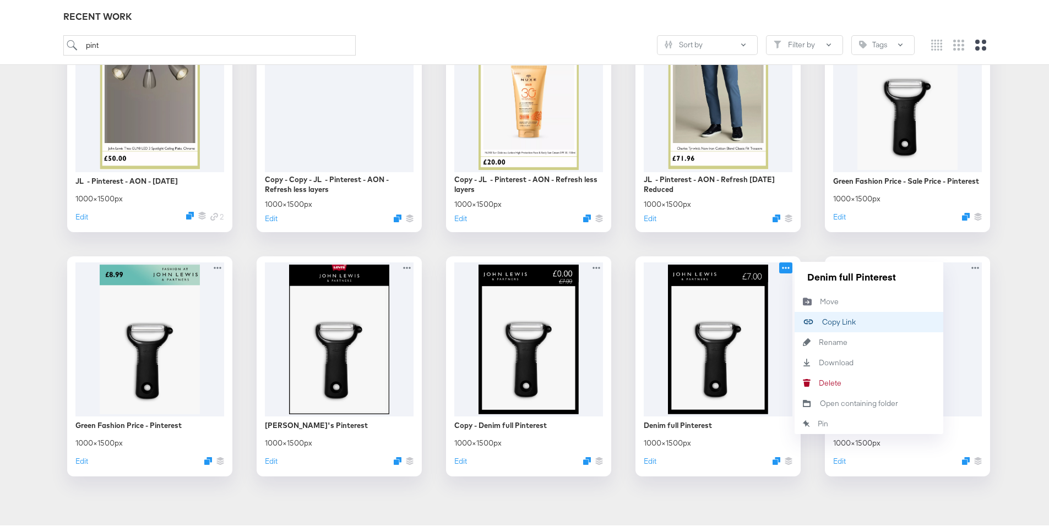
click at [822, 320] on div "Copy Link Copied!" at bounding box center [822, 320] width 0 height 0
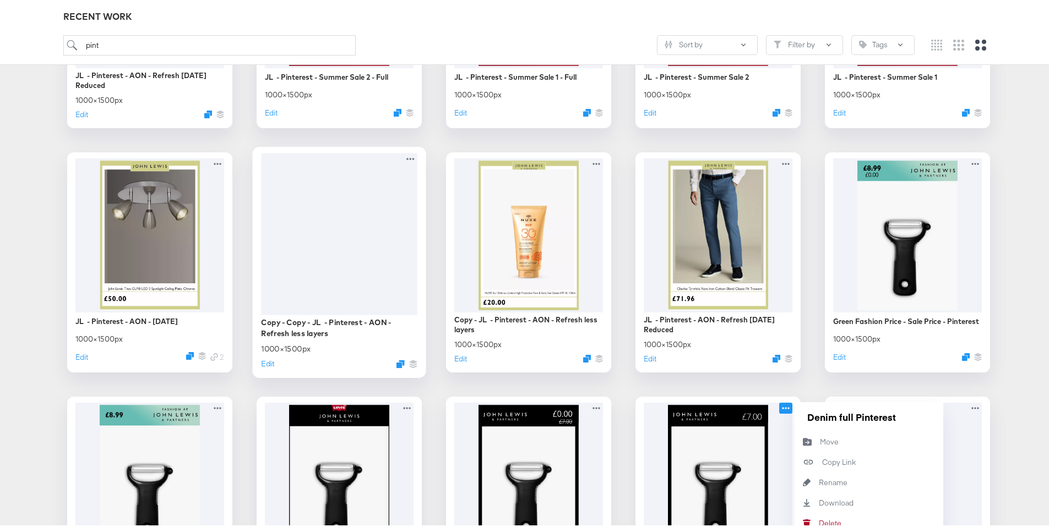
scroll to position [0, 0]
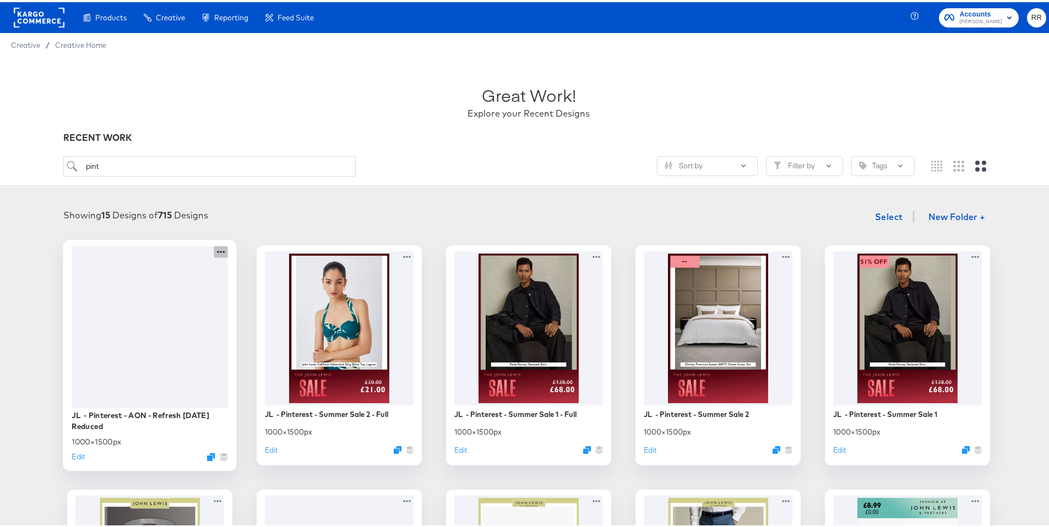
click at [220, 250] on icon at bounding box center [221, 250] width 8 height 2
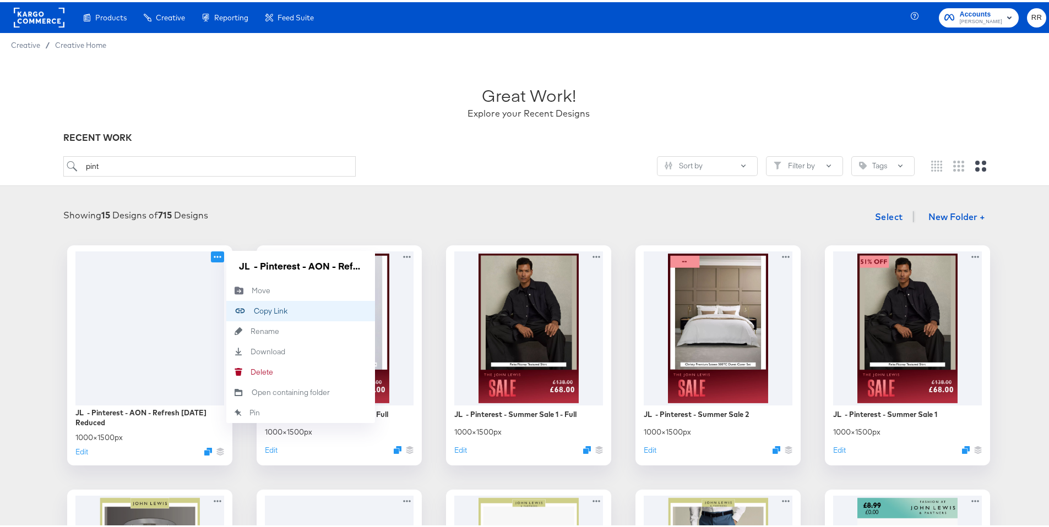
click at [254, 309] on div "Copy Link Copied!" at bounding box center [254, 309] width 0 height 0
click at [45, 20] on rect at bounding box center [39, 16] width 51 height 20
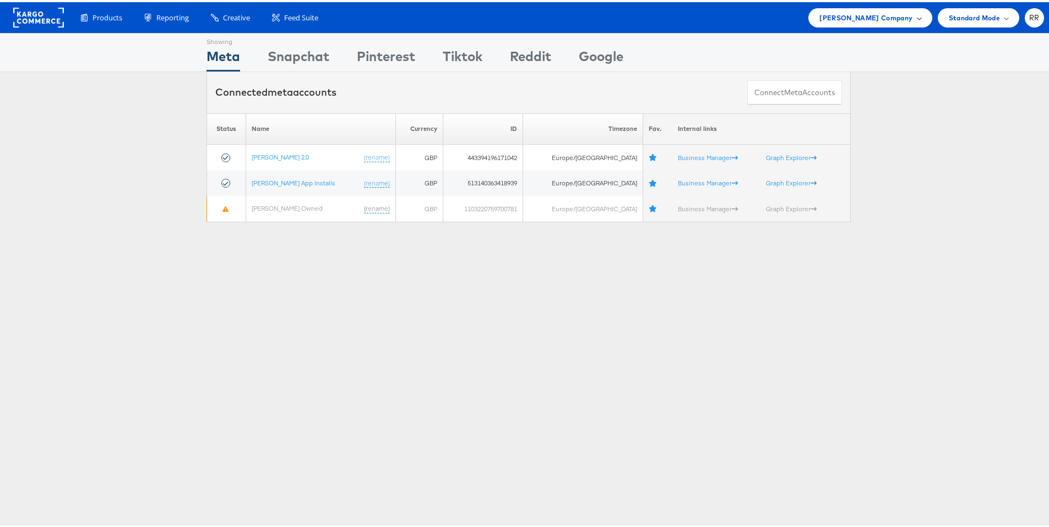
click at [840, 21] on span "[PERSON_NAME] Company" at bounding box center [865, 16] width 93 height 12
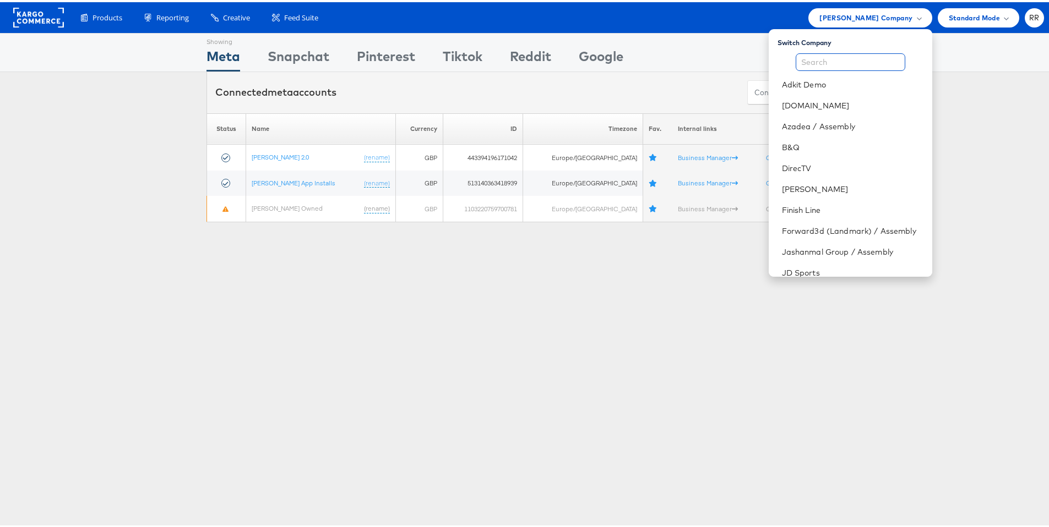
click at [821, 63] on input "text" at bounding box center [850, 60] width 110 height 18
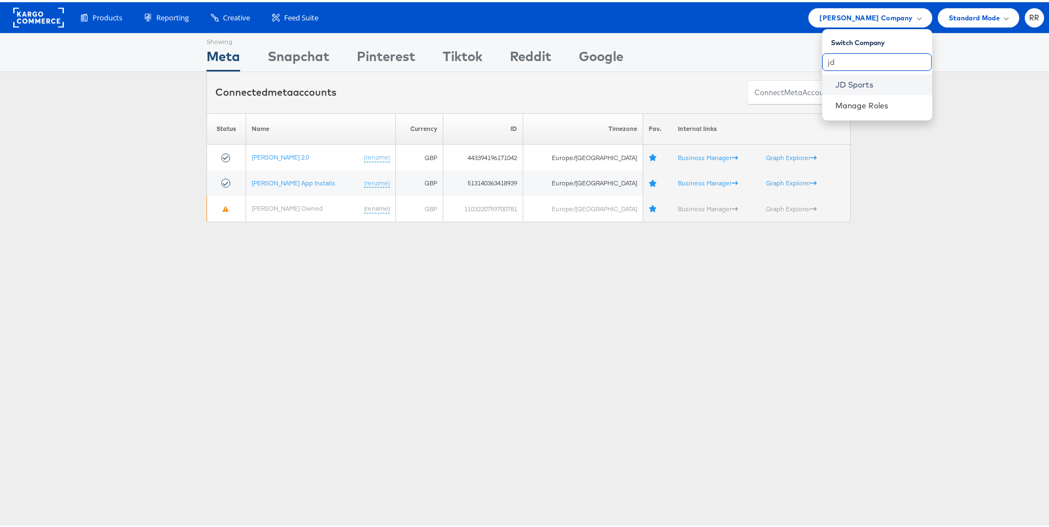
type input "jd"
click at [835, 79] on link "JD Sports" at bounding box center [879, 82] width 88 height 11
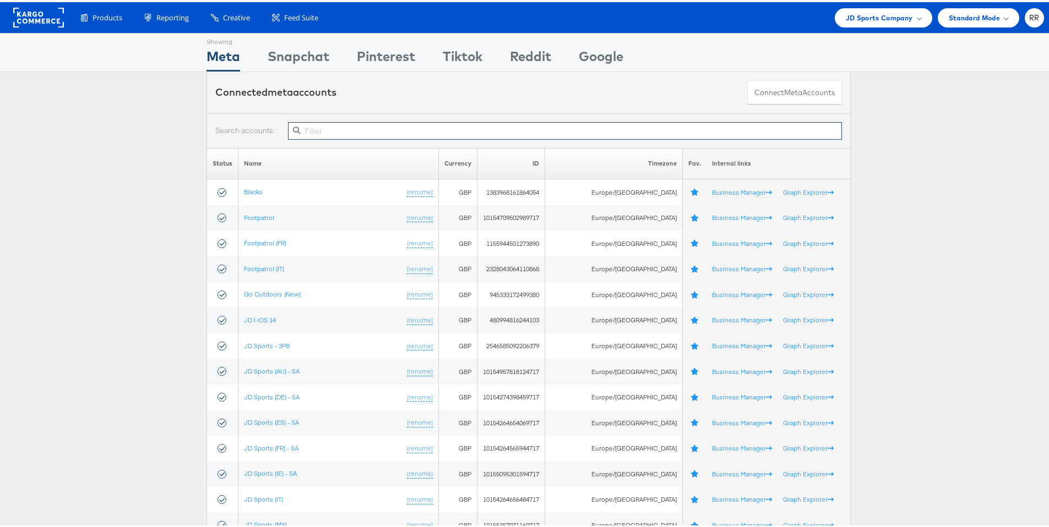
click at [439, 124] on input "text" at bounding box center [565, 129] width 554 height 18
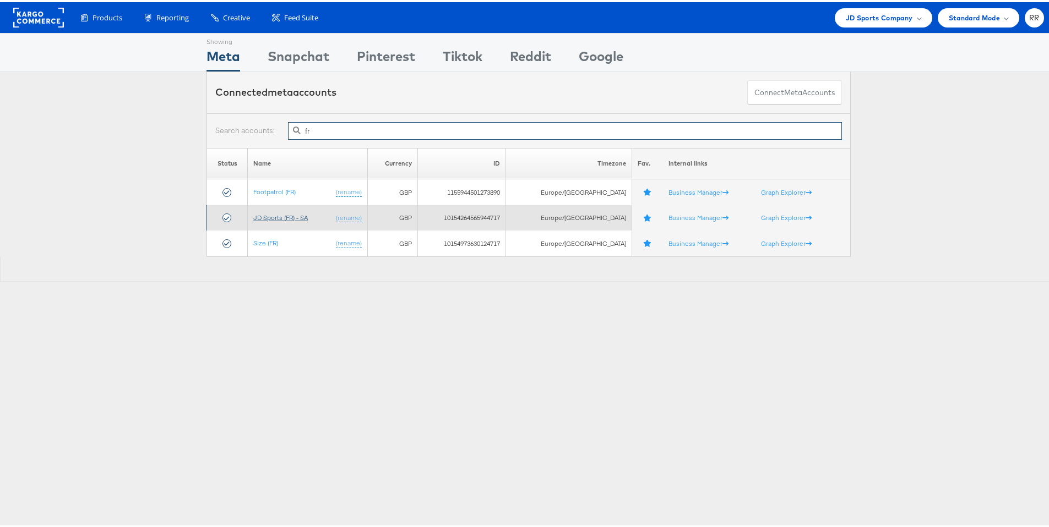
type input "fr"
click at [288, 215] on link "JD Sports (FR) - SA" at bounding box center [280, 215] width 54 height 8
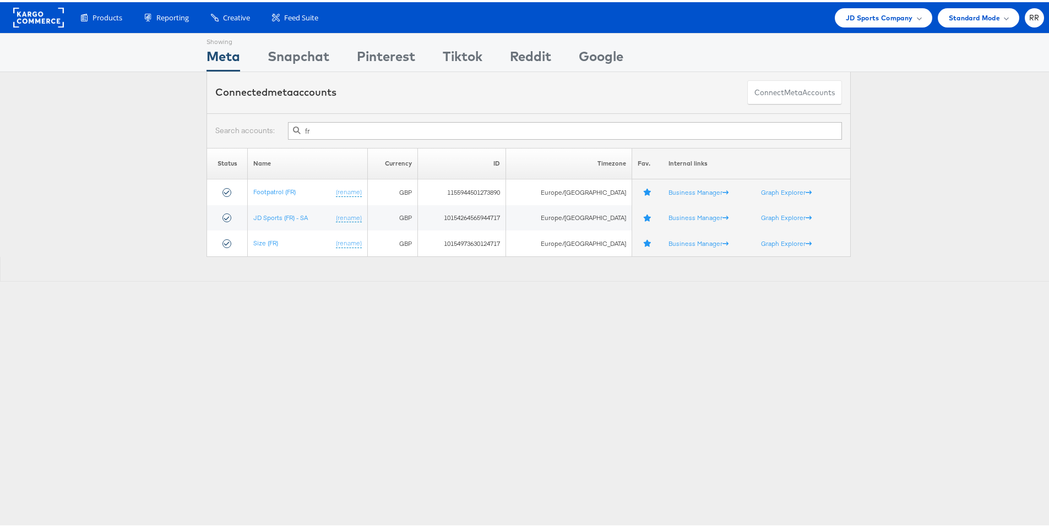
click at [390, 301] on div "Showing Meta Showing [GEOGRAPHIC_DATA] Showing Pinterest Showing Tiktok Showing…" at bounding box center [528, 306] width 1057 height 550
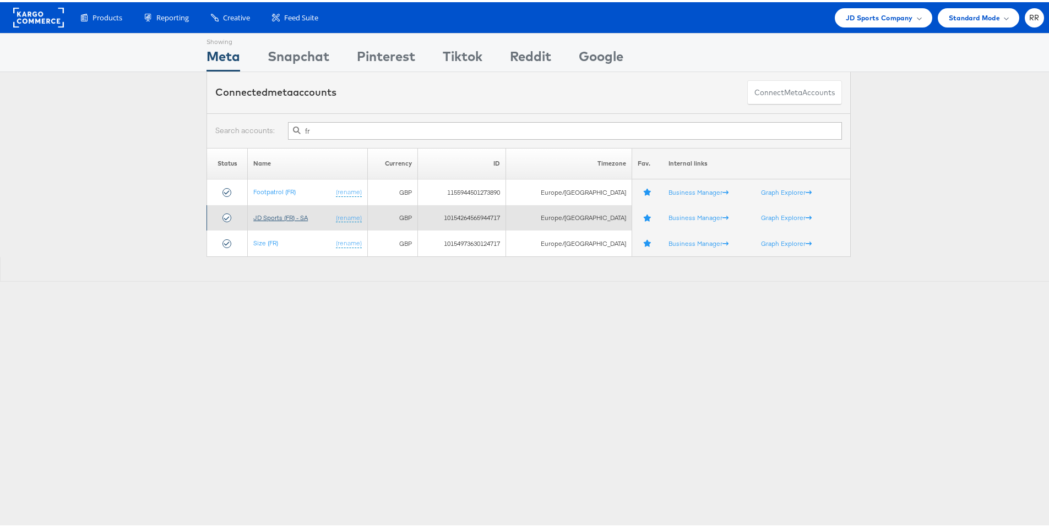
click at [292, 214] on link "JD Sports (FR) - SA" at bounding box center [280, 215] width 54 height 8
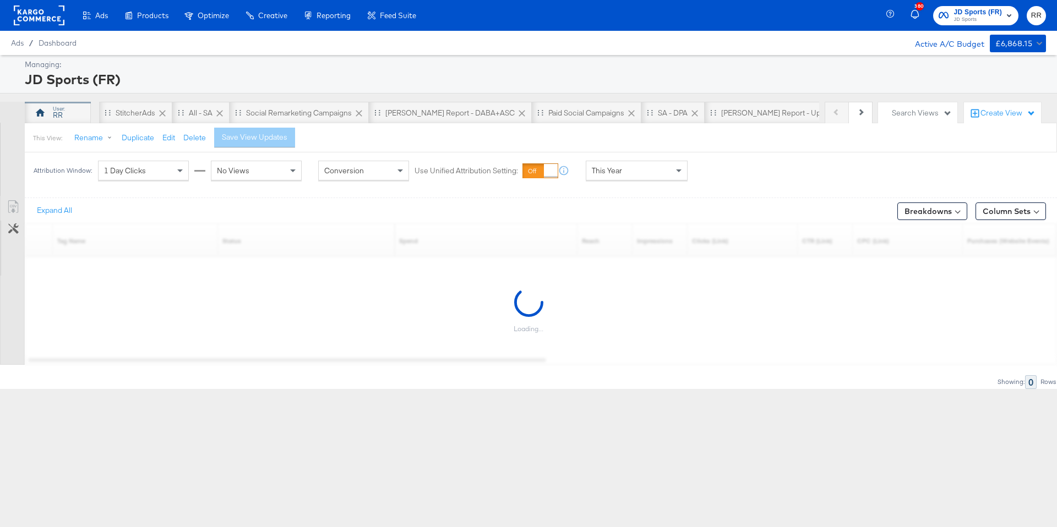
click at [83, 121] on div "RR" at bounding box center [58, 113] width 66 height 22
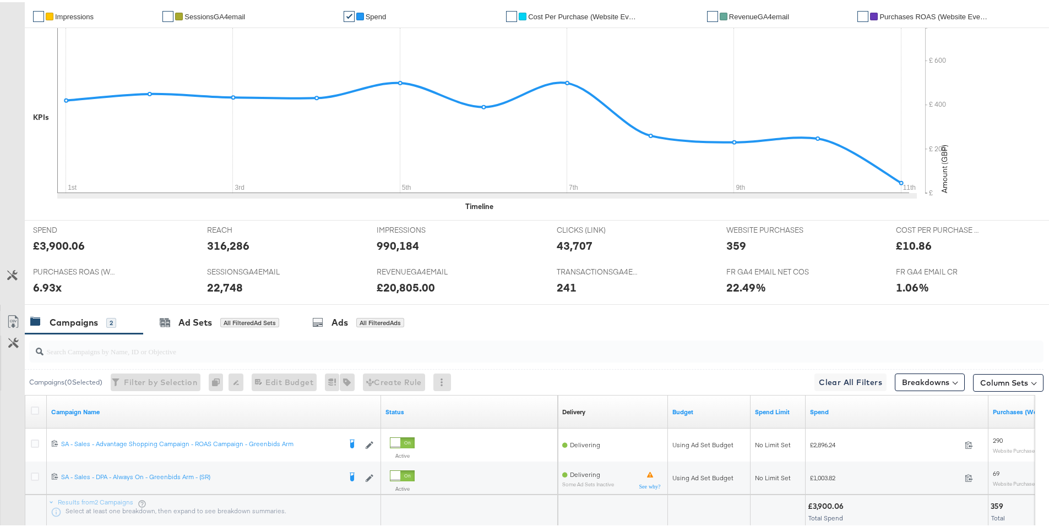
scroll to position [14, 0]
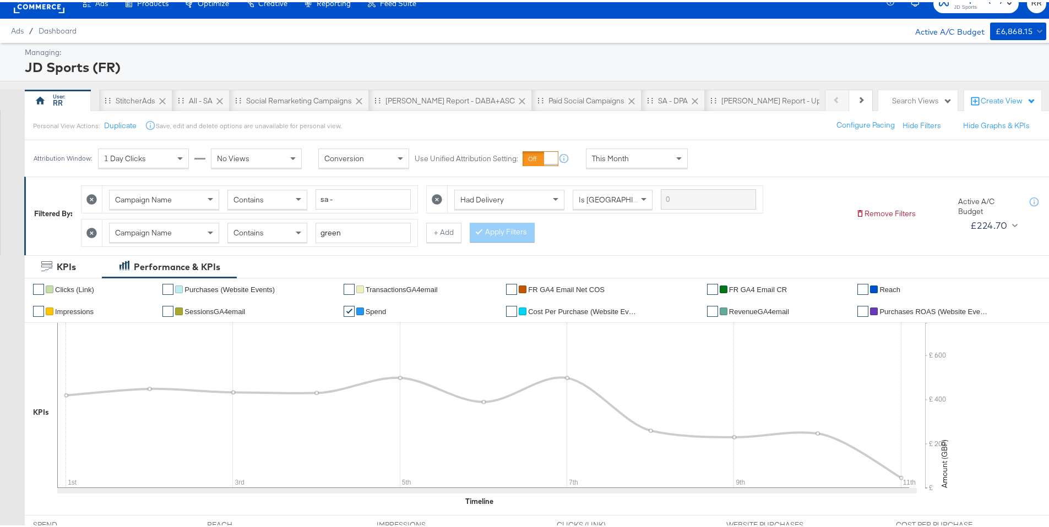
click at [753, 308] on span "RevenueGA4email" at bounding box center [759, 309] width 60 height 8
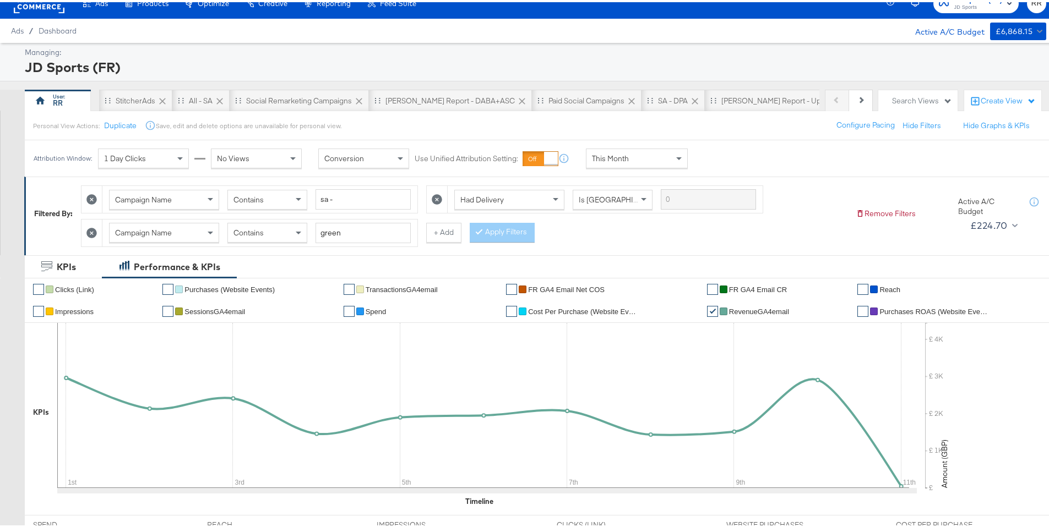
click at [603, 160] on span "This Month" at bounding box center [610, 156] width 37 height 10
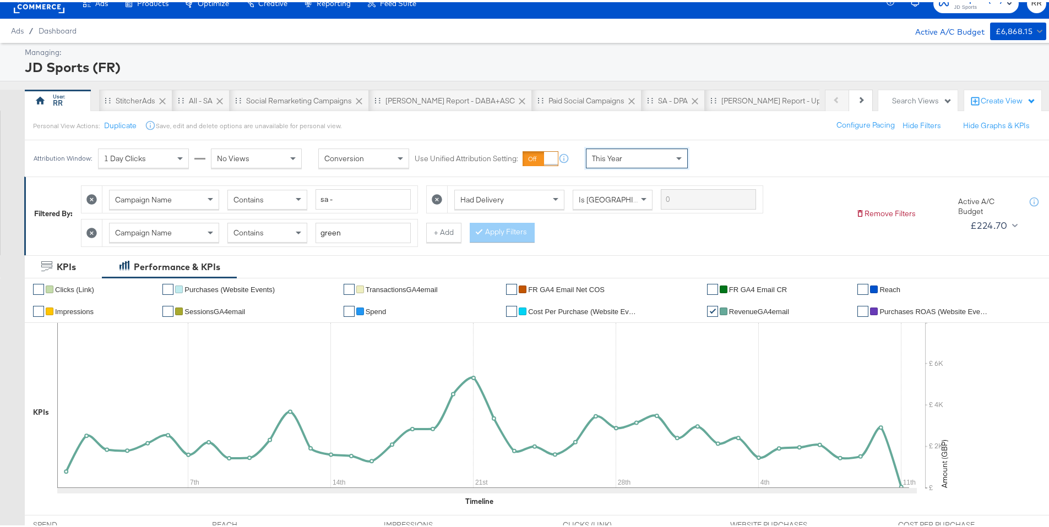
scroll to position [110, 0]
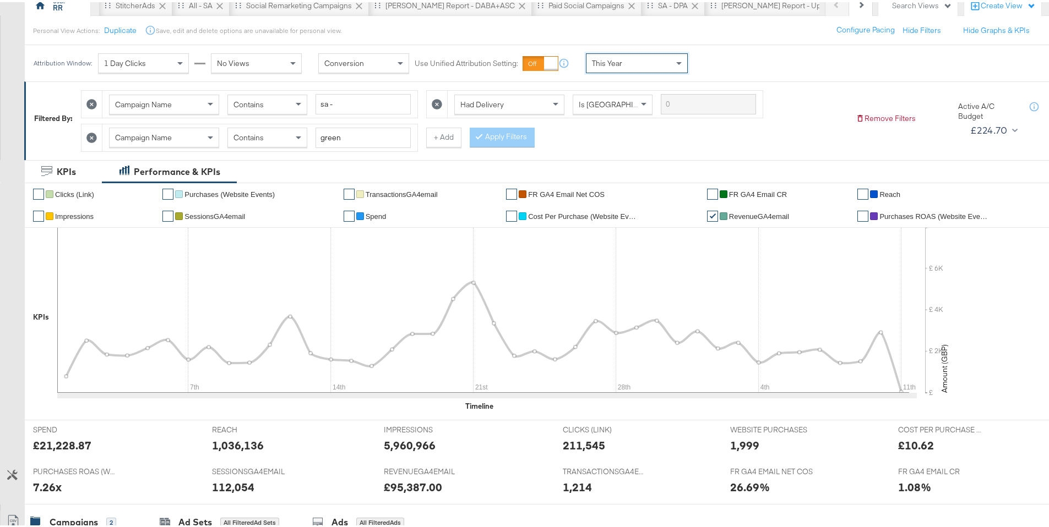
click at [379, 215] on span "Spend" at bounding box center [375, 214] width 21 height 8
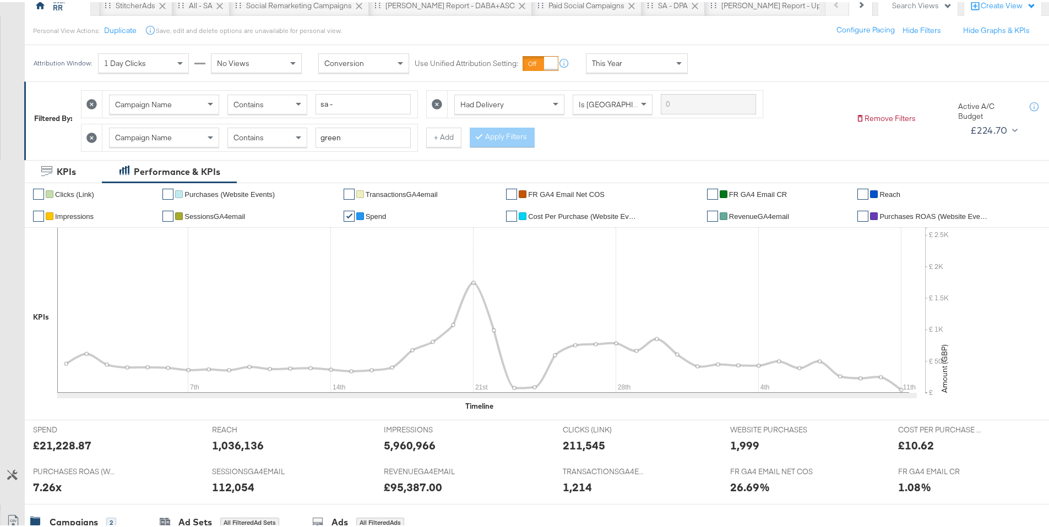
click at [752, 189] on span "FR GA4 email CR" at bounding box center [758, 192] width 58 height 8
click at [375, 217] on span "Spend" at bounding box center [375, 214] width 21 height 8
click at [902, 216] on span "Purchases ROAS (Website Events)" at bounding box center [934, 214] width 110 height 8
click at [740, 215] on span "RevenueGA4email" at bounding box center [759, 214] width 60 height 8
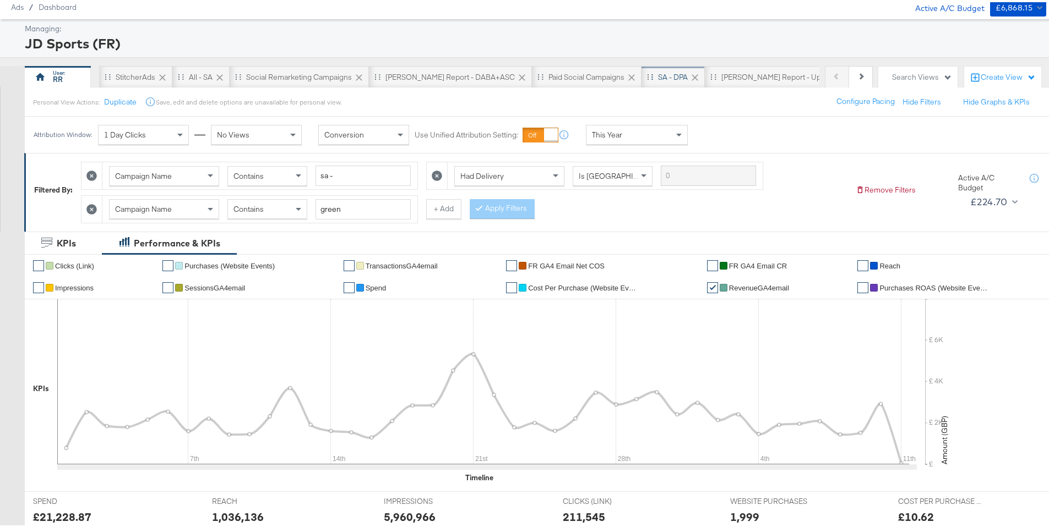
scroll to position [0, 0]
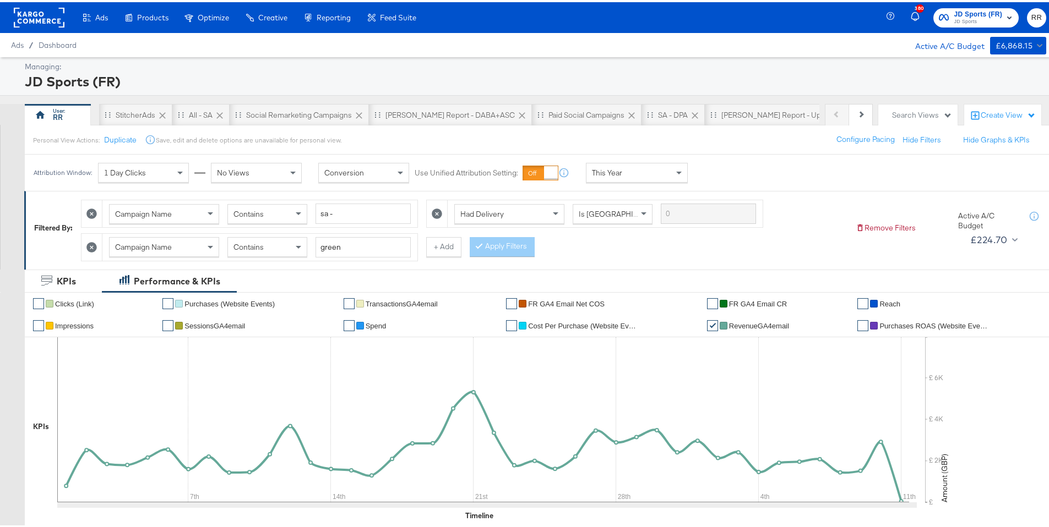
click at [56, 20] on rect at bounding box center [39, 16] width 51 height 20
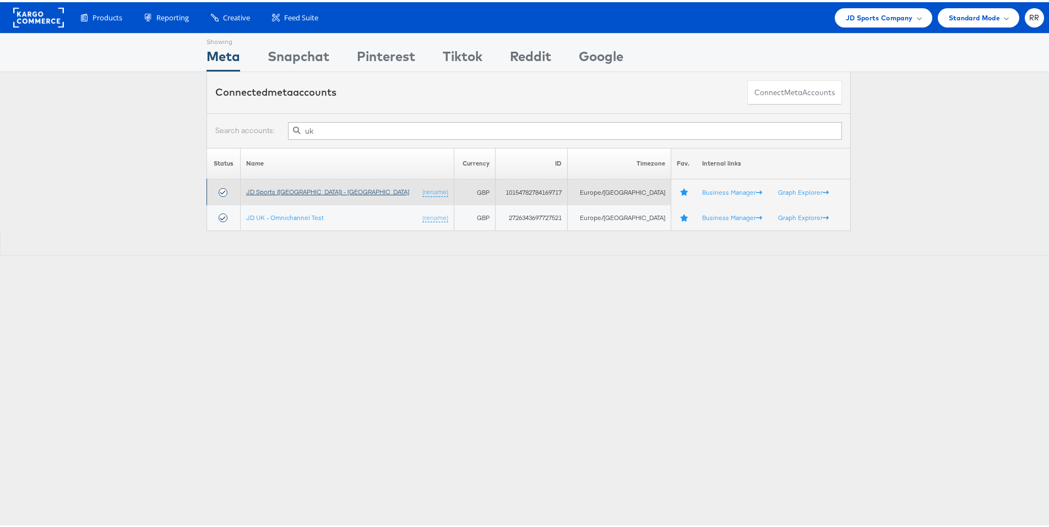
type input "uk"
click at [289, 188] on link "JD Sports ([GEOGRAPHIC_DATA]) - [GEOGRAPHIC_DATA]" at bounding box center [327, 189] width 163 height 8
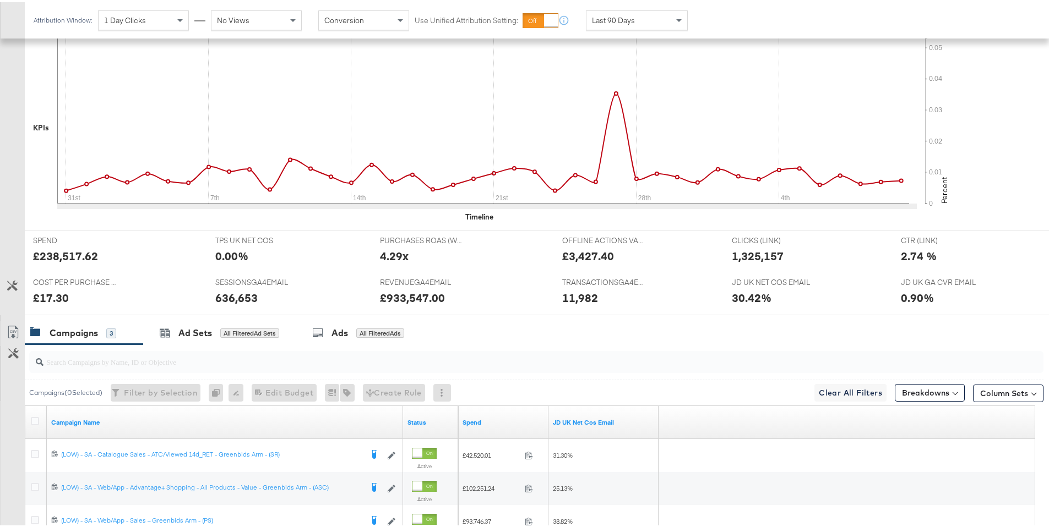
scroll to position [206, 0]
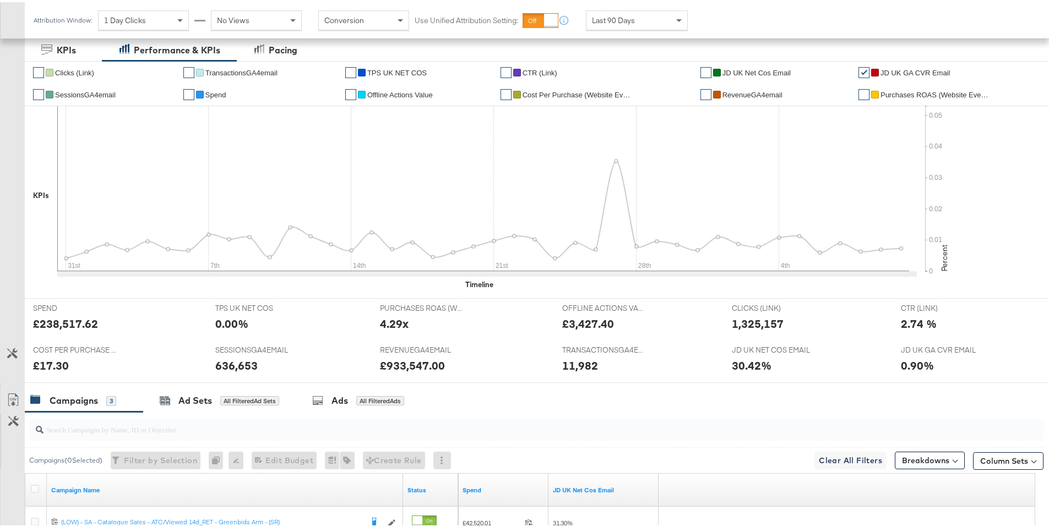
click at [761, 90] on span "RevenueGA4email" at bounding box center [752, 93] width 60 height 8
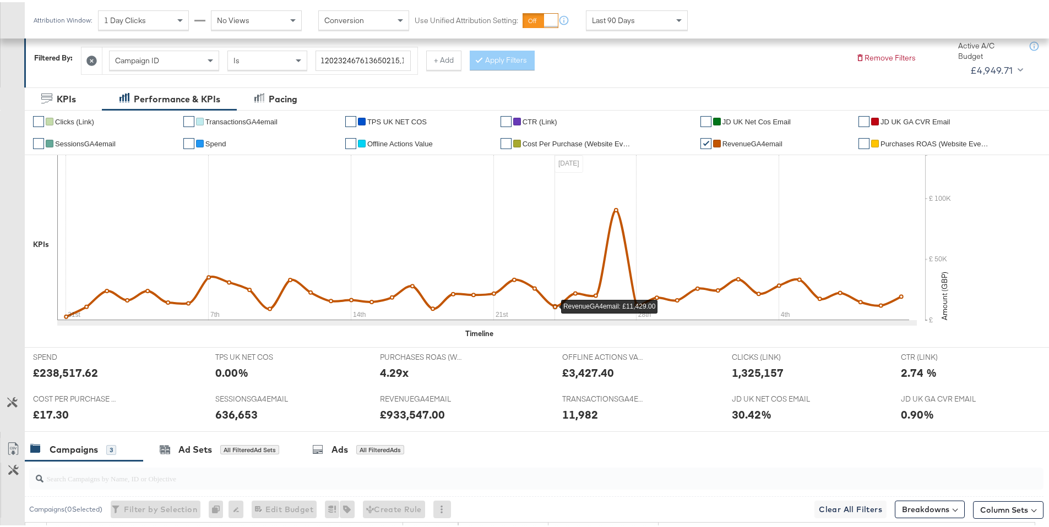
scroll to position [0, 0]
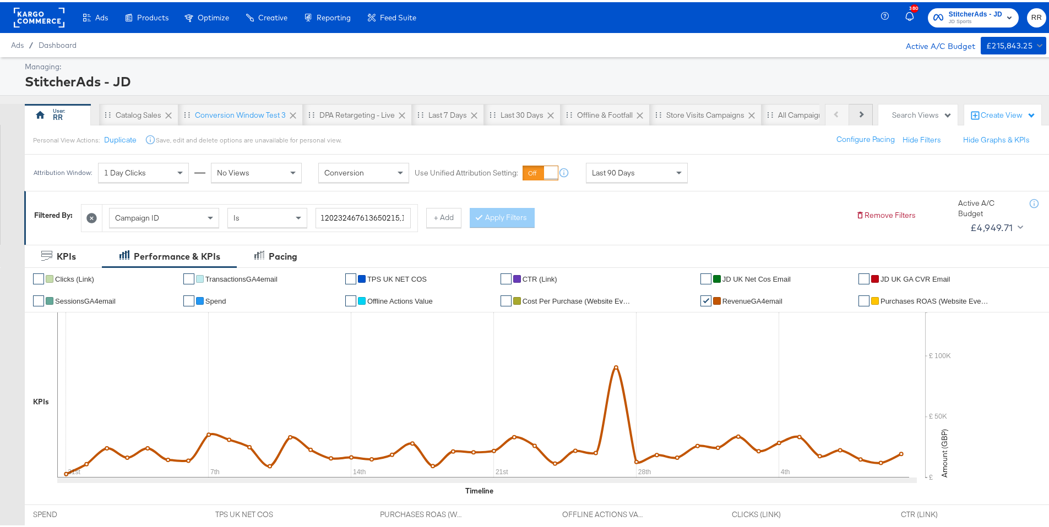
click at [856, 115] on button "Next" at bounding box center [861, 113] width 24 height 22
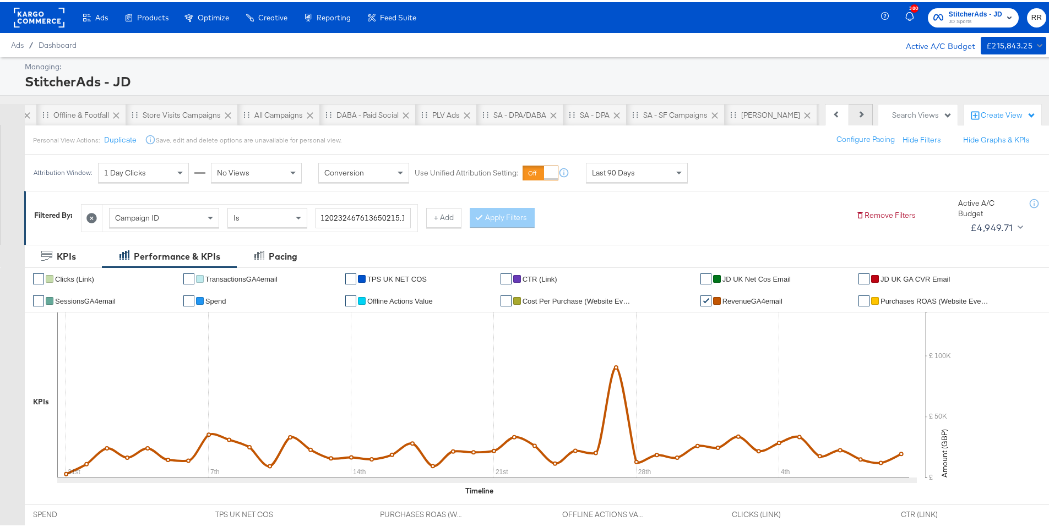
click at [856, 115] on button "Next" at bounding box center [861, 113] width 24 height 22
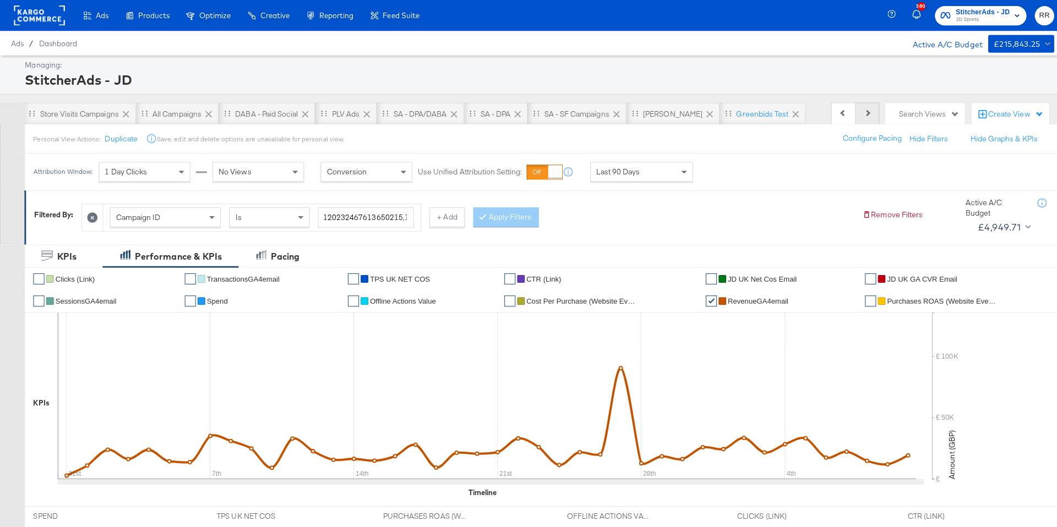
scroll to position [0, 638]
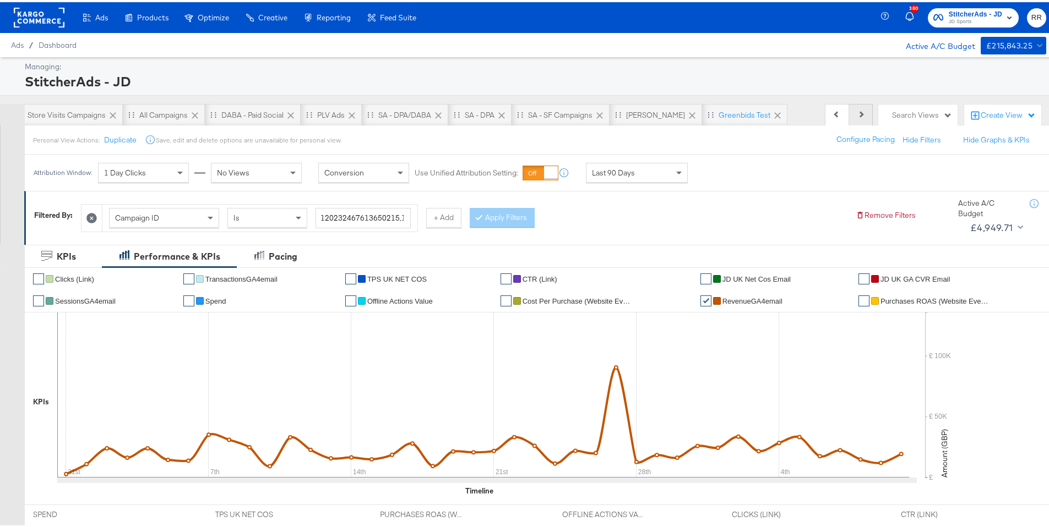
click at [856, 115] on div "Previous Next" at bounding box center [848, 113] width 48 height 22
click at [723, 114] on div "Greenbids Test" at bounding box center [744, 113] width 52 height 10
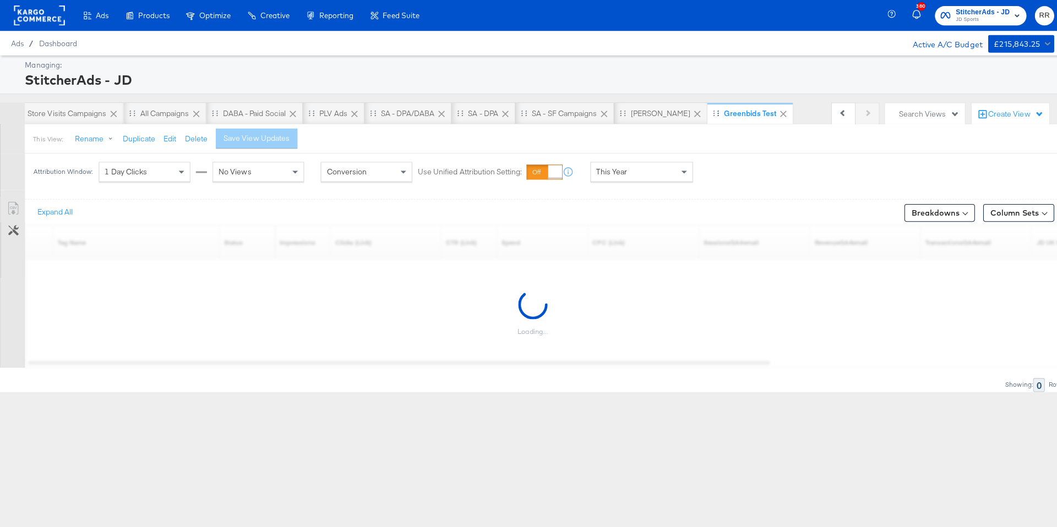
scroll to position [0, 630]
